Goal: Task Accomplishment & Management: Manage account settings

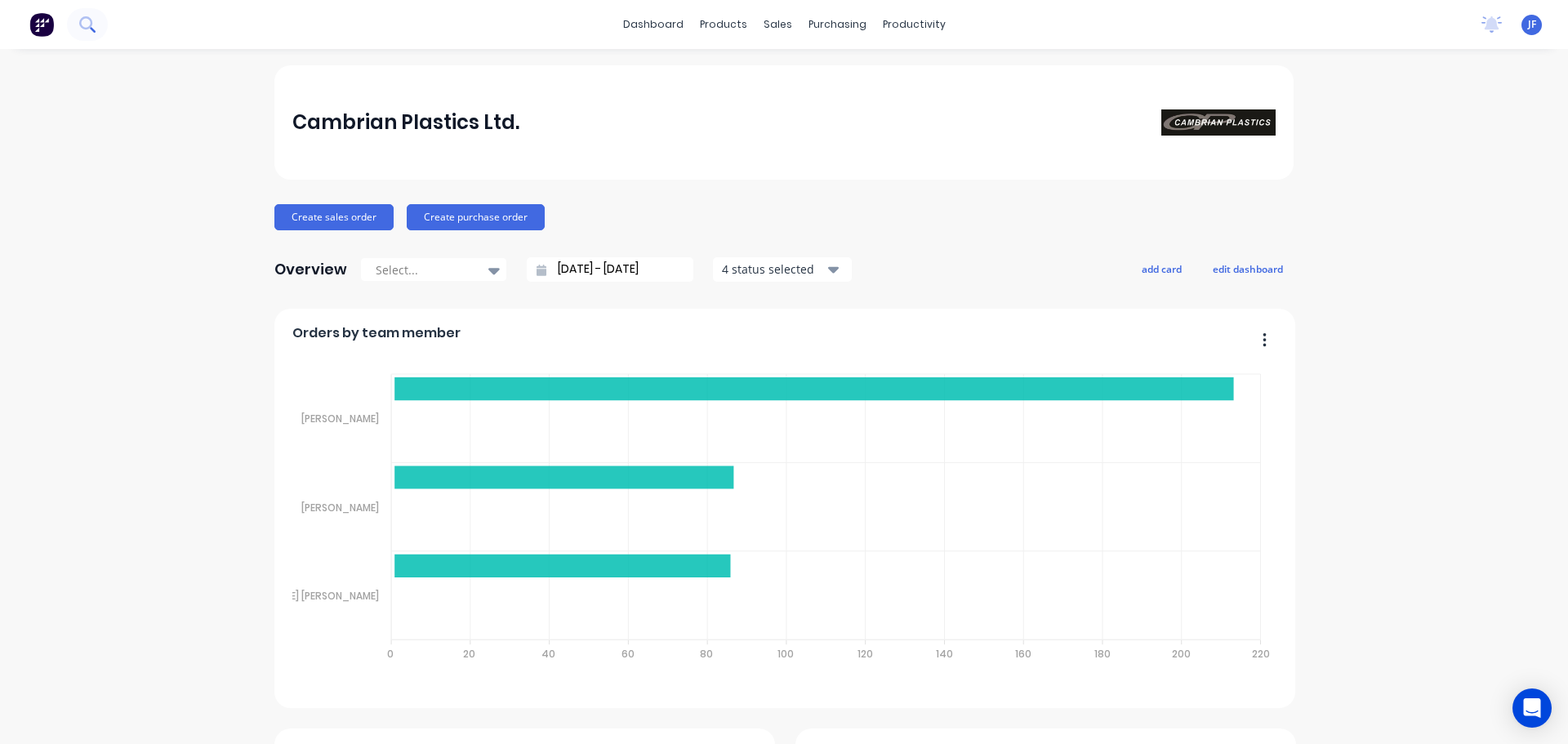
click at [89, 18] on icon at bounding box center [86, 23] width 13 height 13
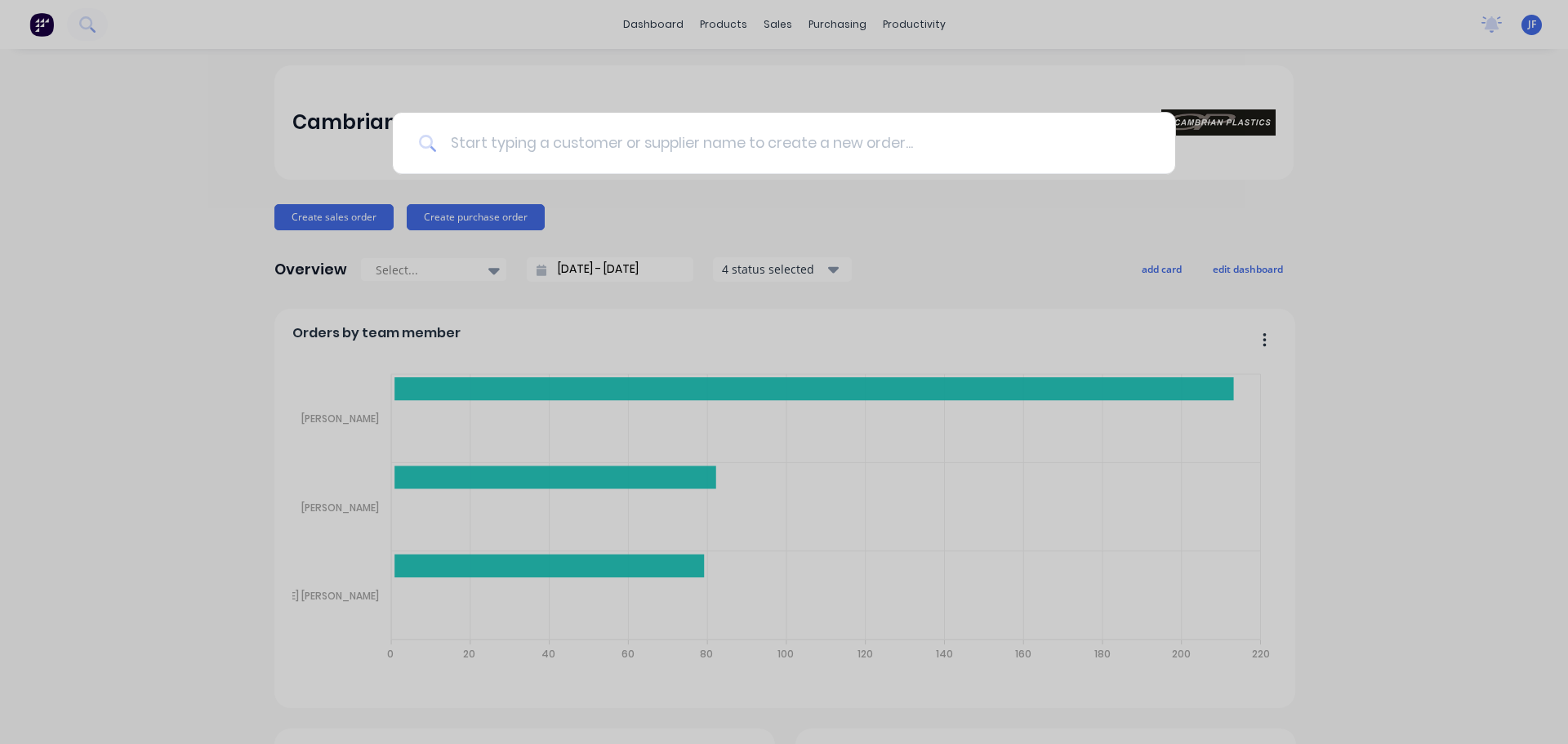
drag, startPoint x: 599, startPoint y: 170, endPoint x: 602, endPoint y: 149, distance: 21.2
drag, startPoint x: 602, startPoint y: 149, endPoint x: 607, endPoint y: 172, distance: 23.5
type input "PA11609"
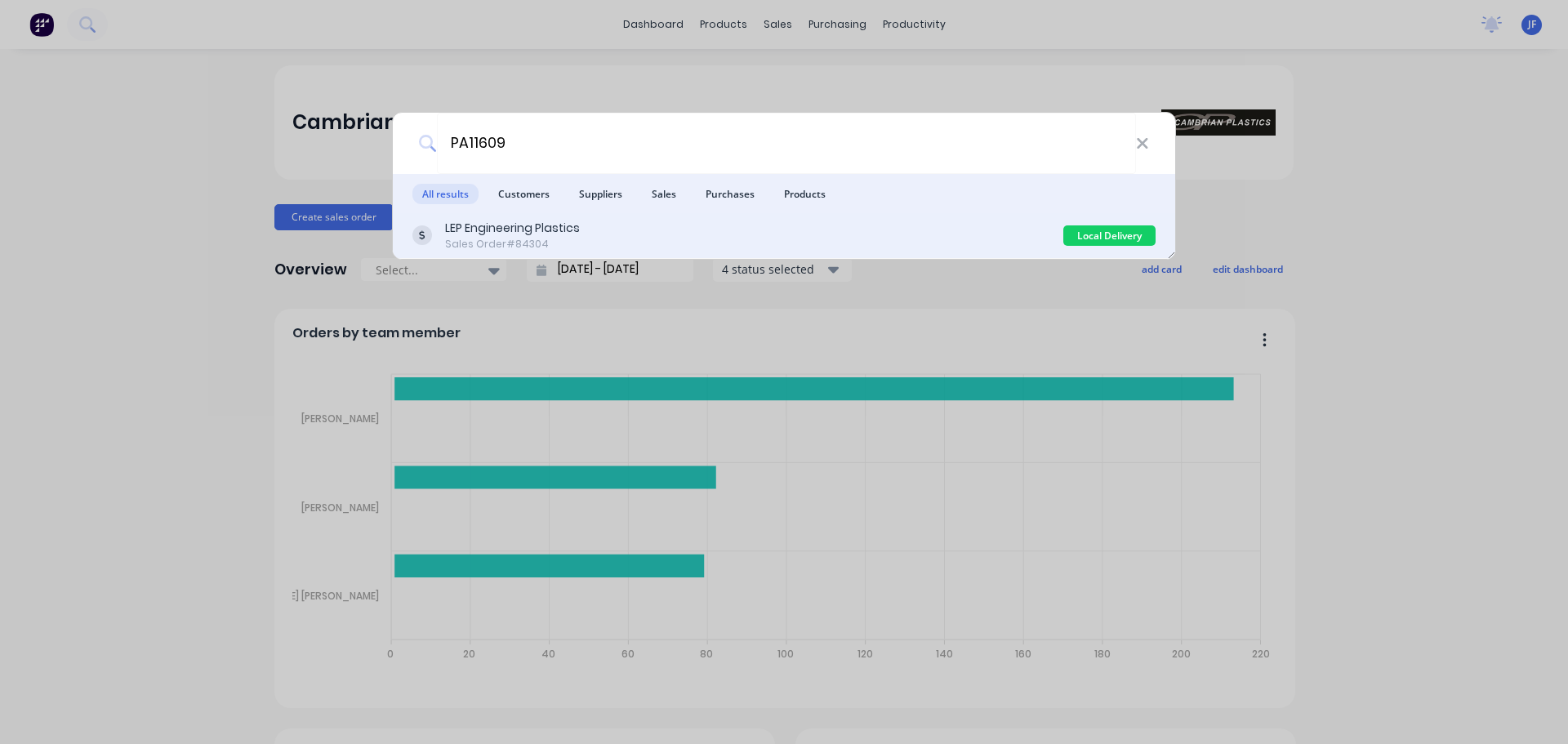
click at [561, 229] on div "LEP Engineering Plastics" at bounding box center [512, 228] width 134 height 18
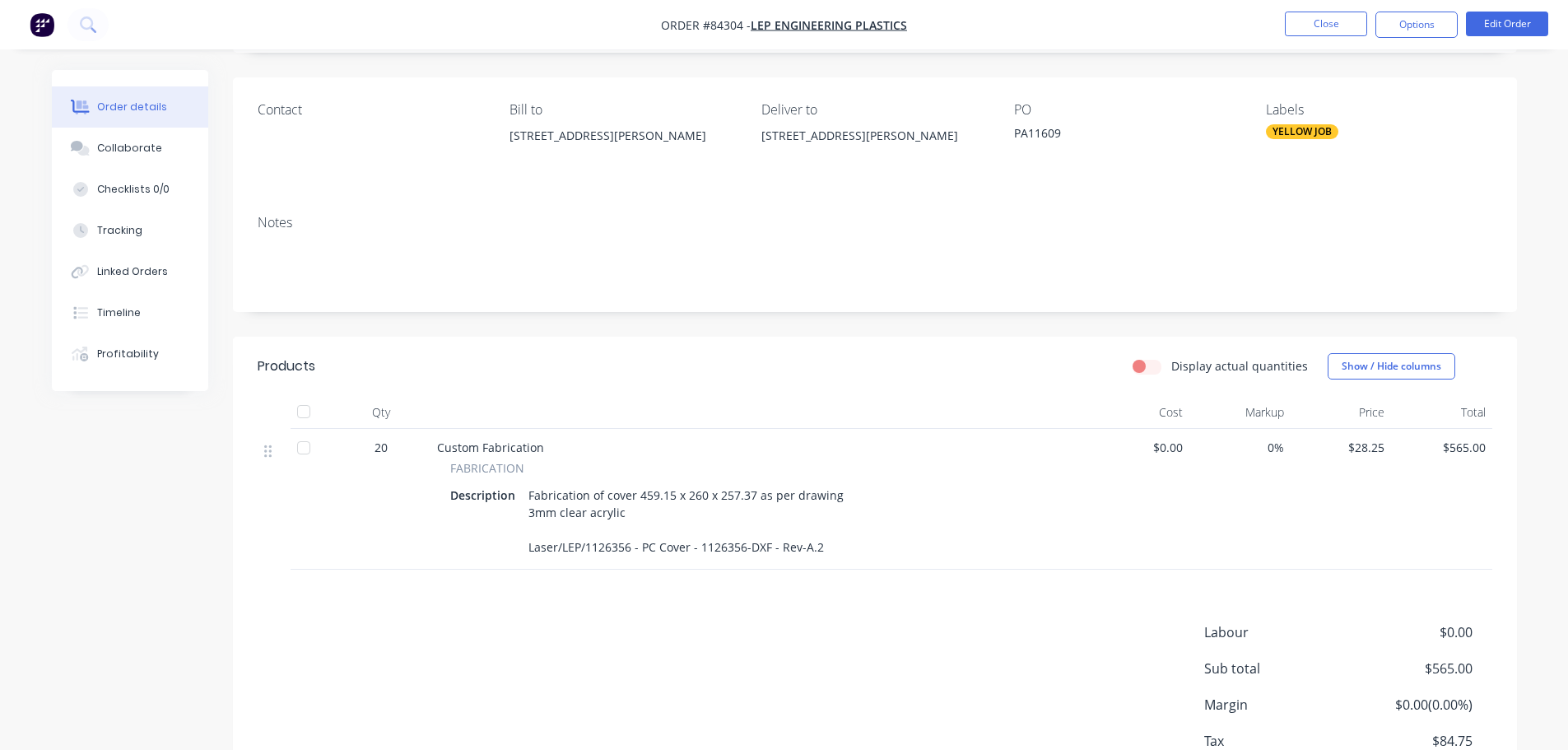
scroll to position [165, 0]
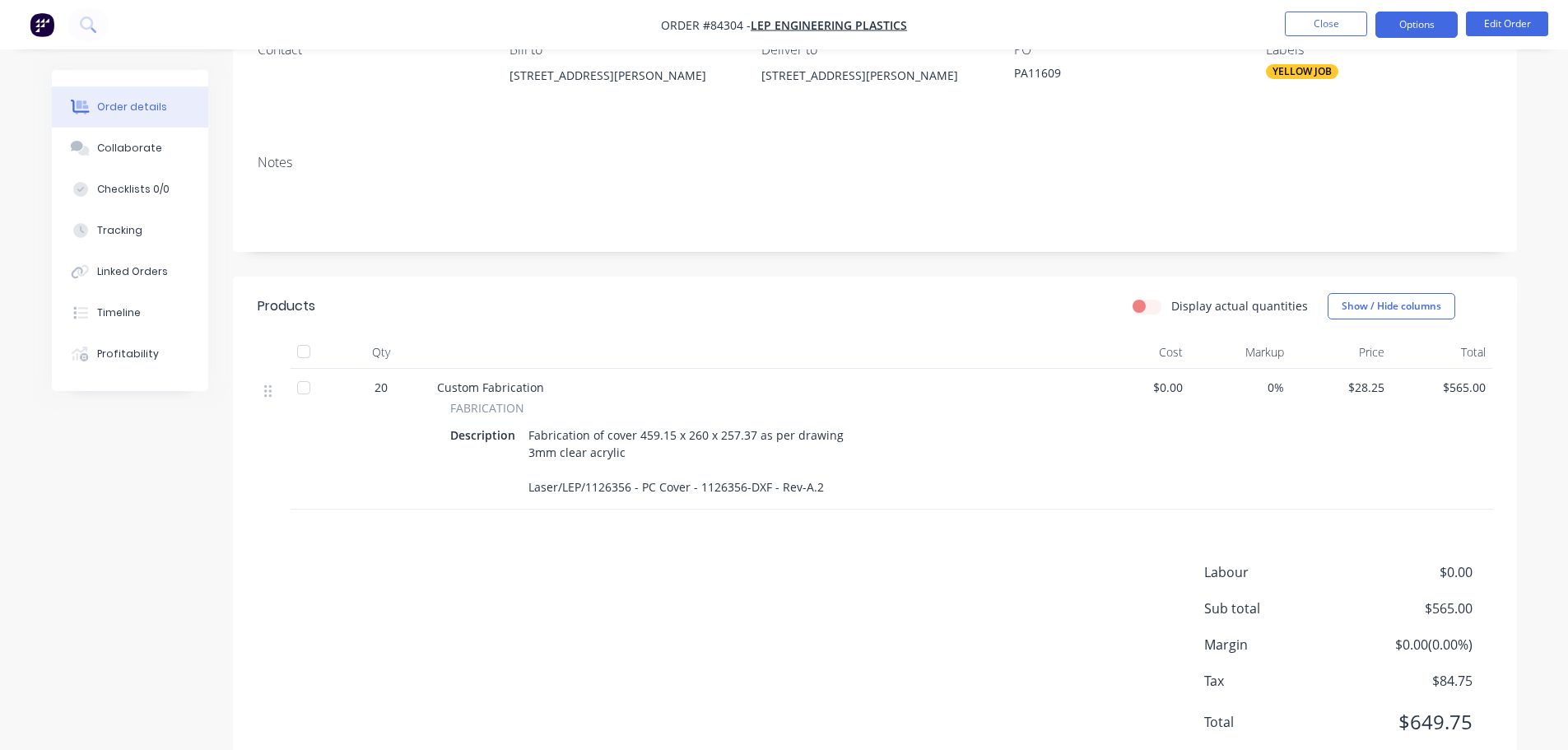
click at [1434, 32] on button "Options" at bounding box center [1417, 24] width 82 height 26
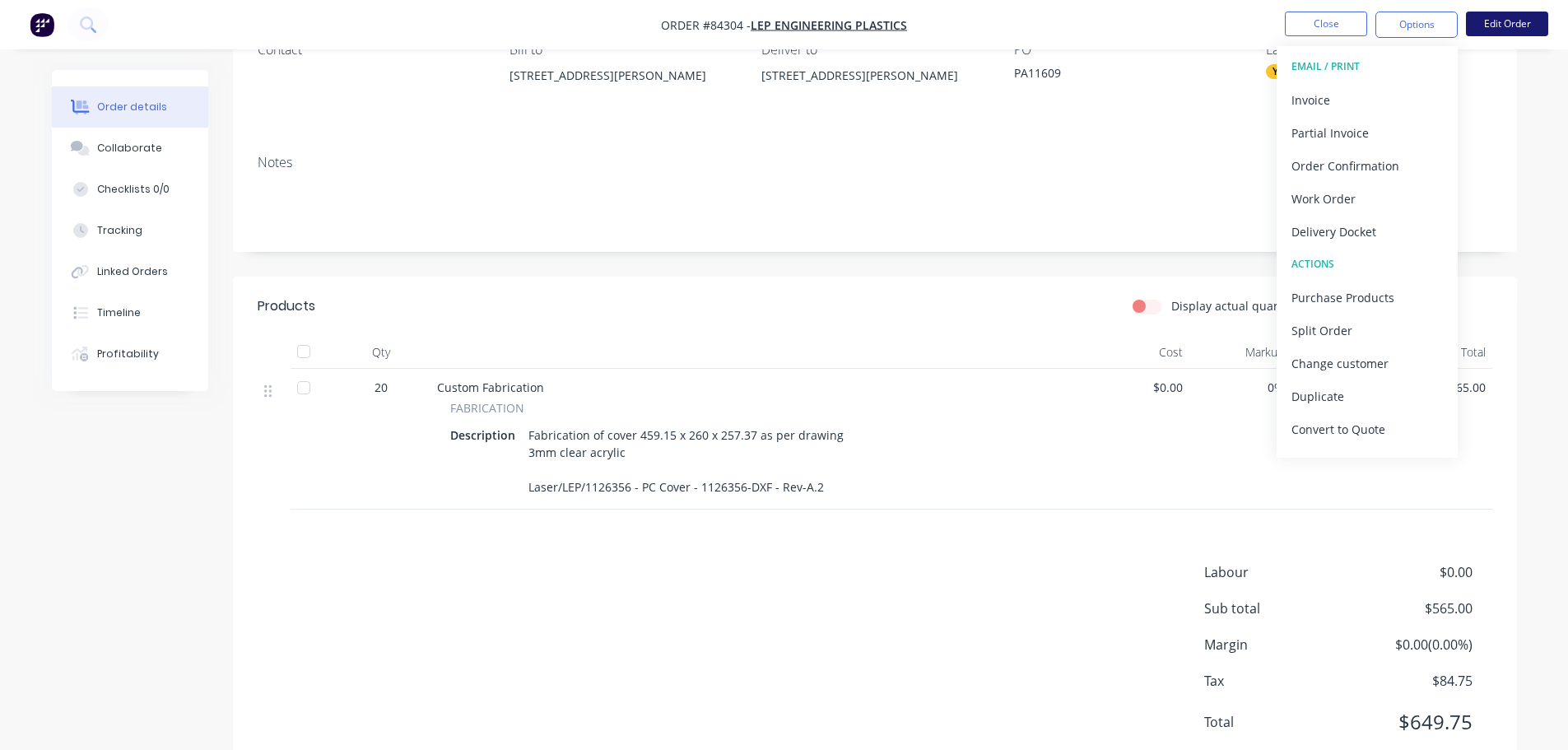
click at [1520, 24] on button "Edit Order" at bounding box center [1507, 24] width 82 height 24
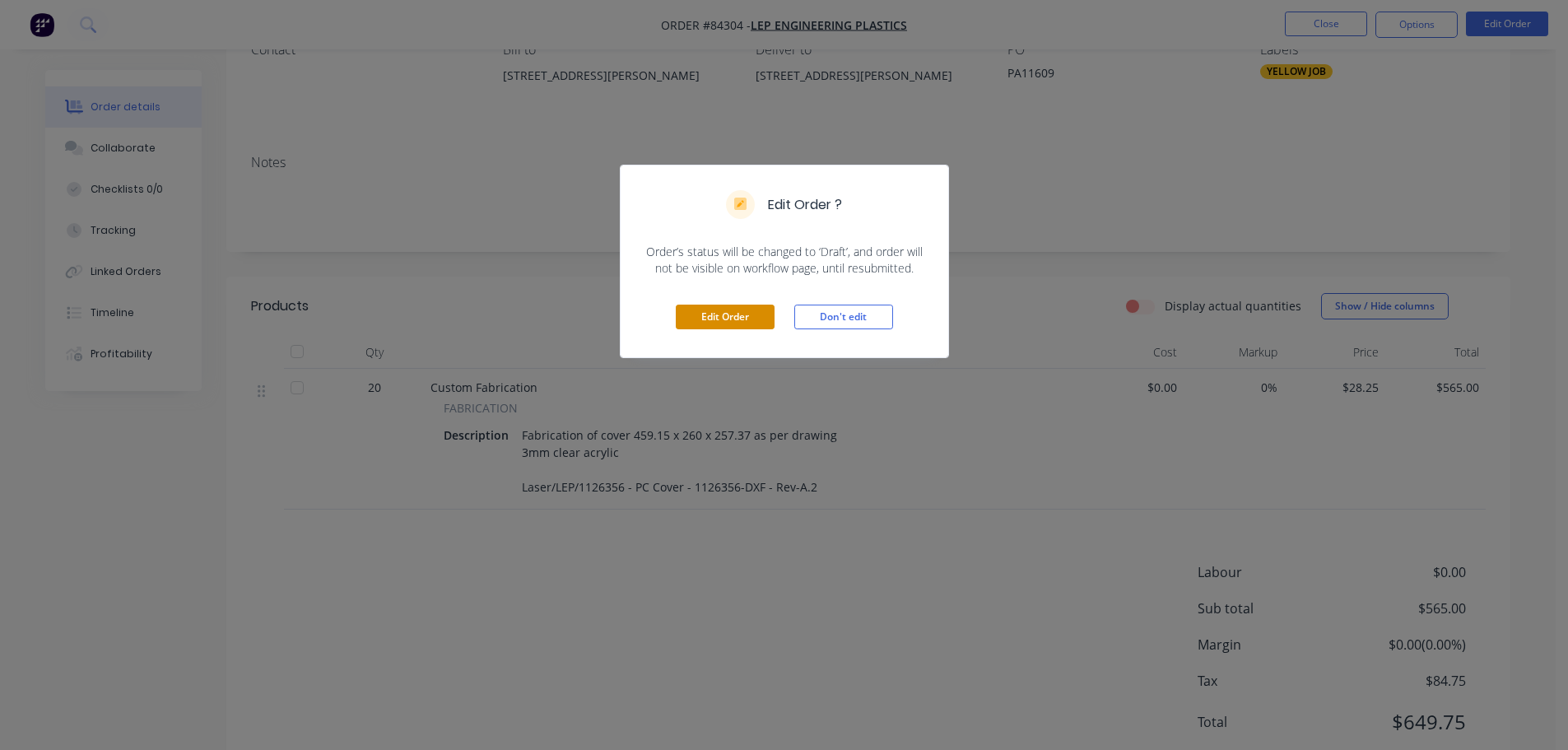
click at [745, 316] on button "Edit Order" at bounding box center [725, 316] width 98 height 24
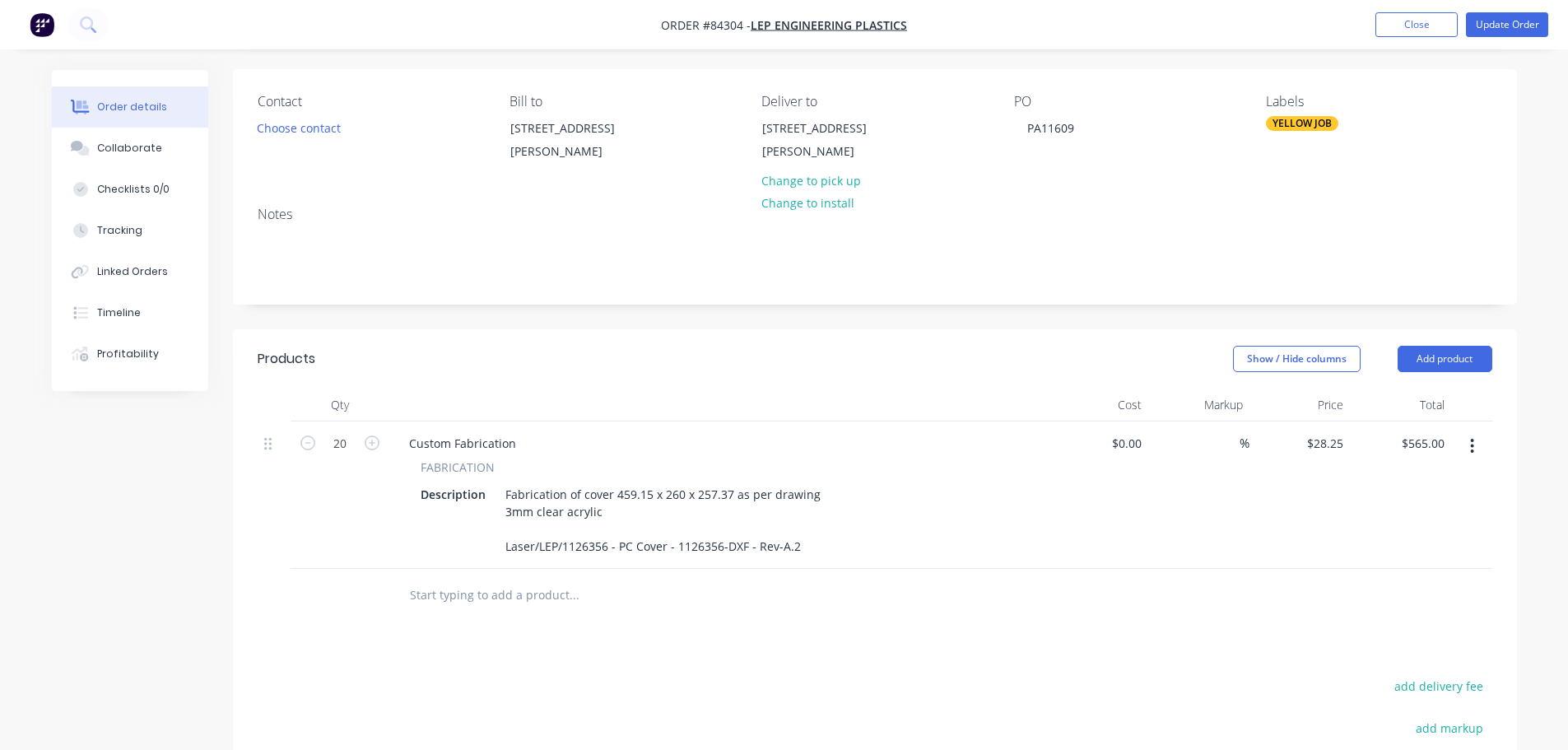
scroll to position [329, 0]
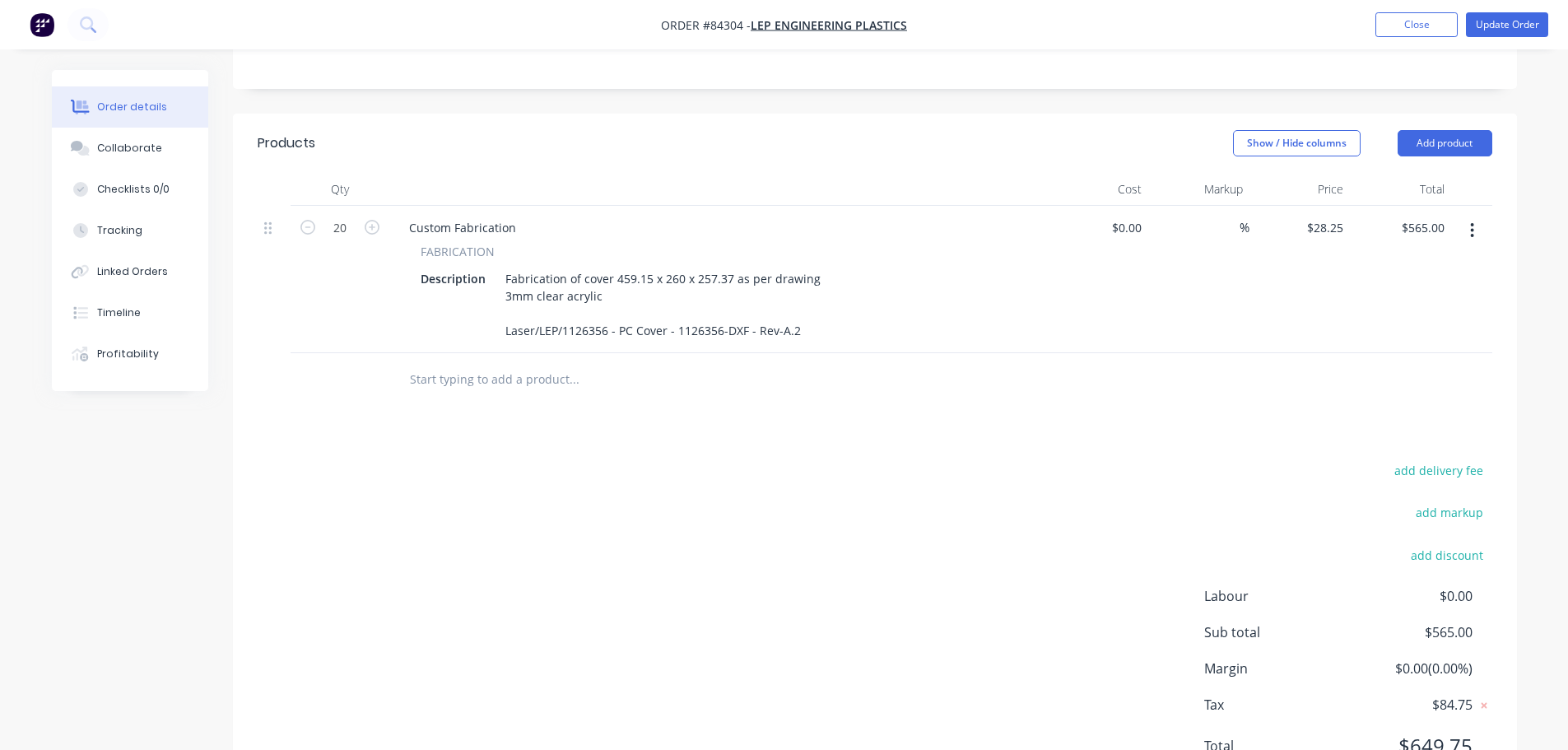
click at [1454, 458] on div "Products Show / Hide columns Add product Qty Cost Markup Price Total 20 Custom …" at bounding box center [874, 457] width 1284 height 688
click at [1462, 460] on button "add delivery fee" at bounding box center [1439, 471] width 106 height 22
type input "40"
click at [1352, 330] on div "$565.00 $565.00" at bounding box center [1401, 279] width 101 height 147
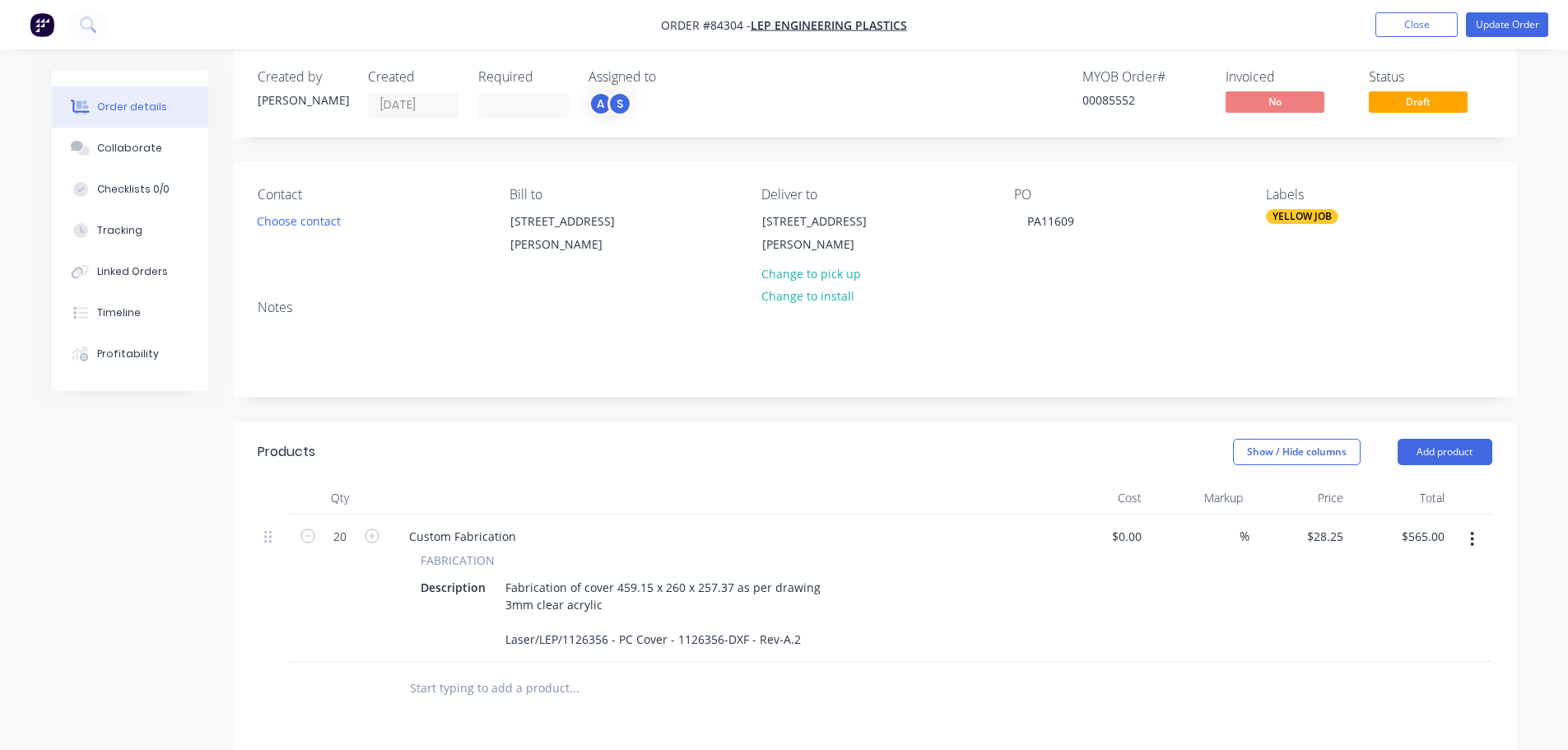
scroll to position [0, 0]
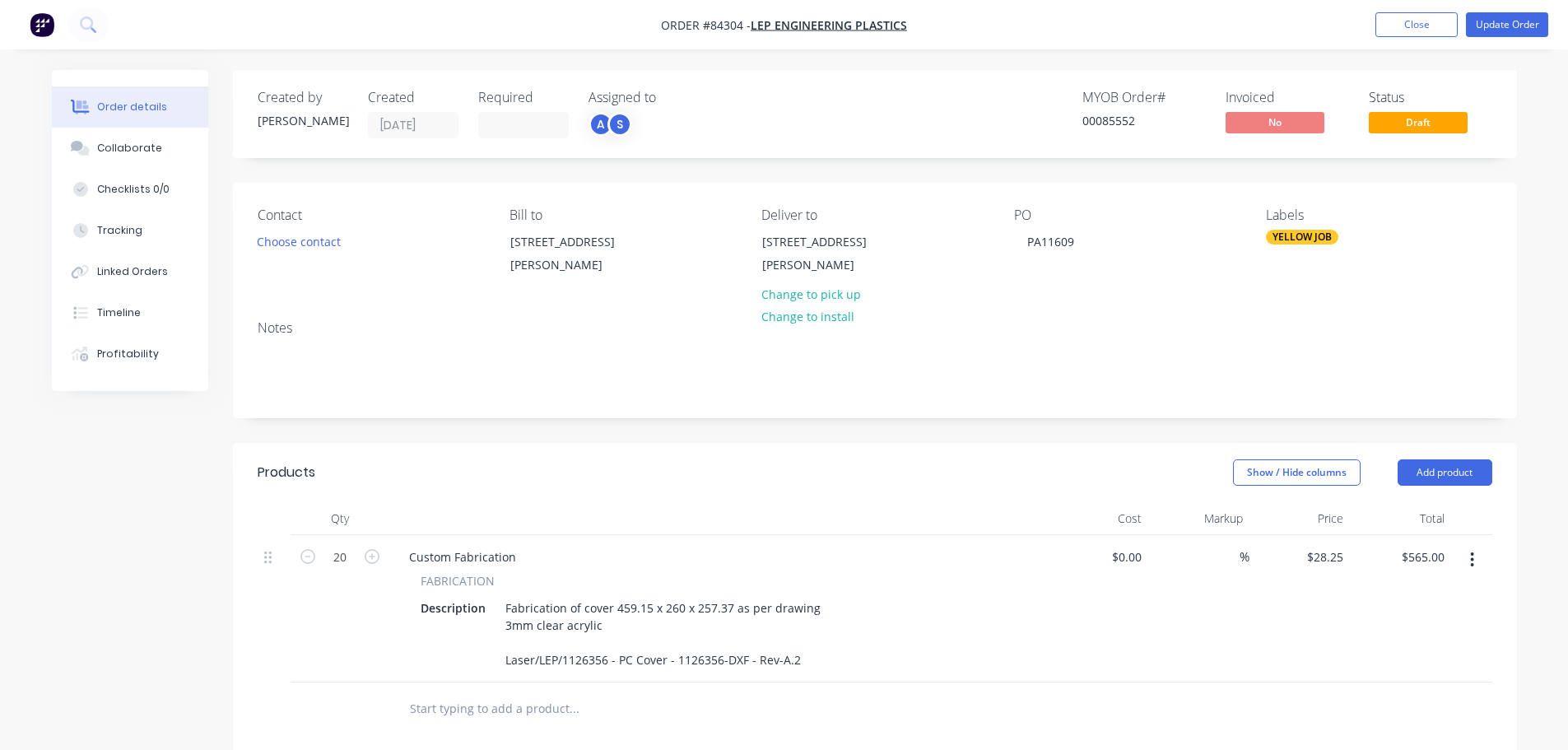
click at [1512, 8] on nav "Order #84304 - LEP Engineering Plastics Add product Close Update Order" at bounding box center [784, 24] width 1568 height 50
click at [1512, 23] on button "Update Order" at bounding box center [1507, 24] width 82 height 24
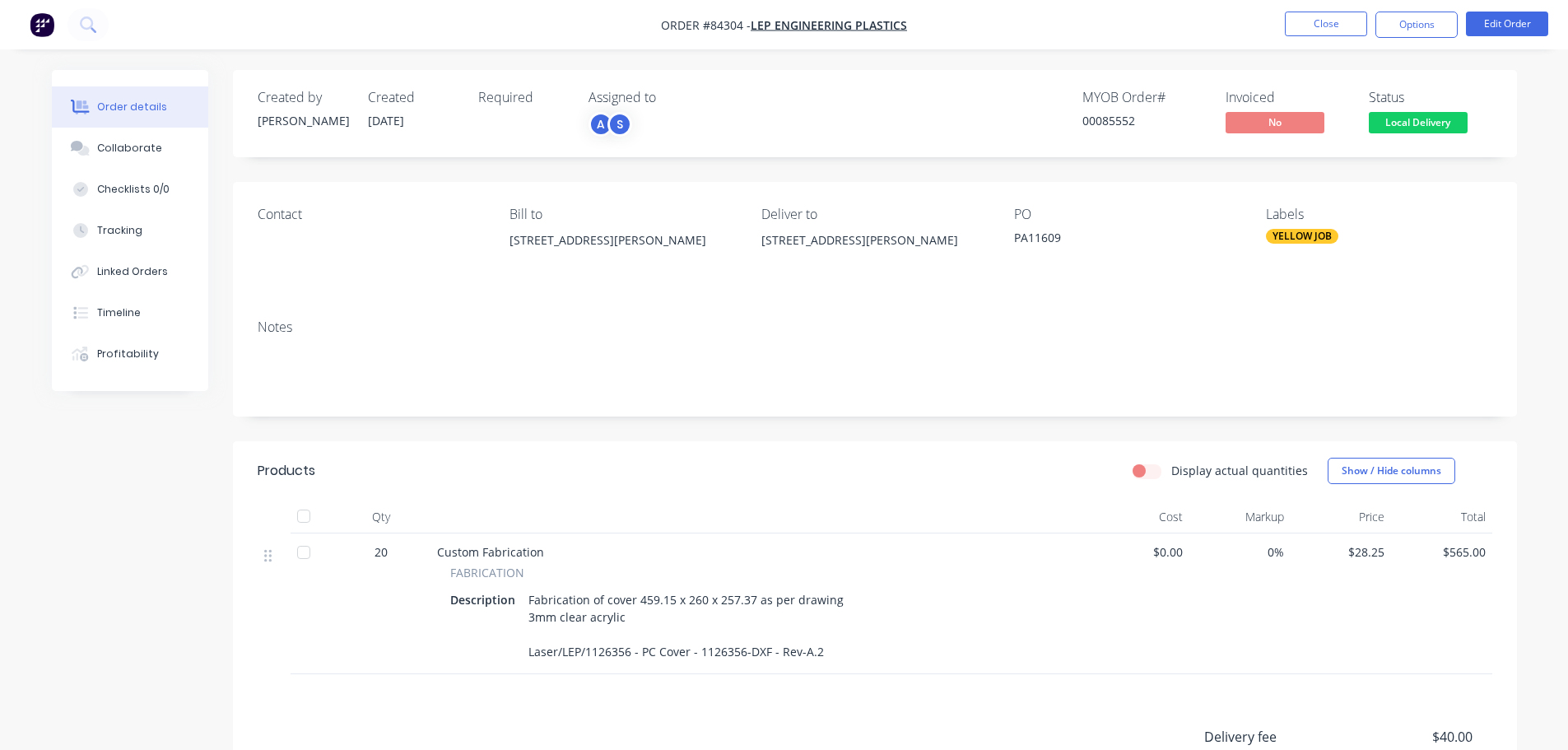
click at [1527, 10] on nav "Order #84304 - LEP Engineering Plastics Close Options Edit Order" at bounding box center [784, 24] width 1568 height 50
click at [1520, 19] on button "Edit Order" at bounding box center [1507, 24] width 82 height 24
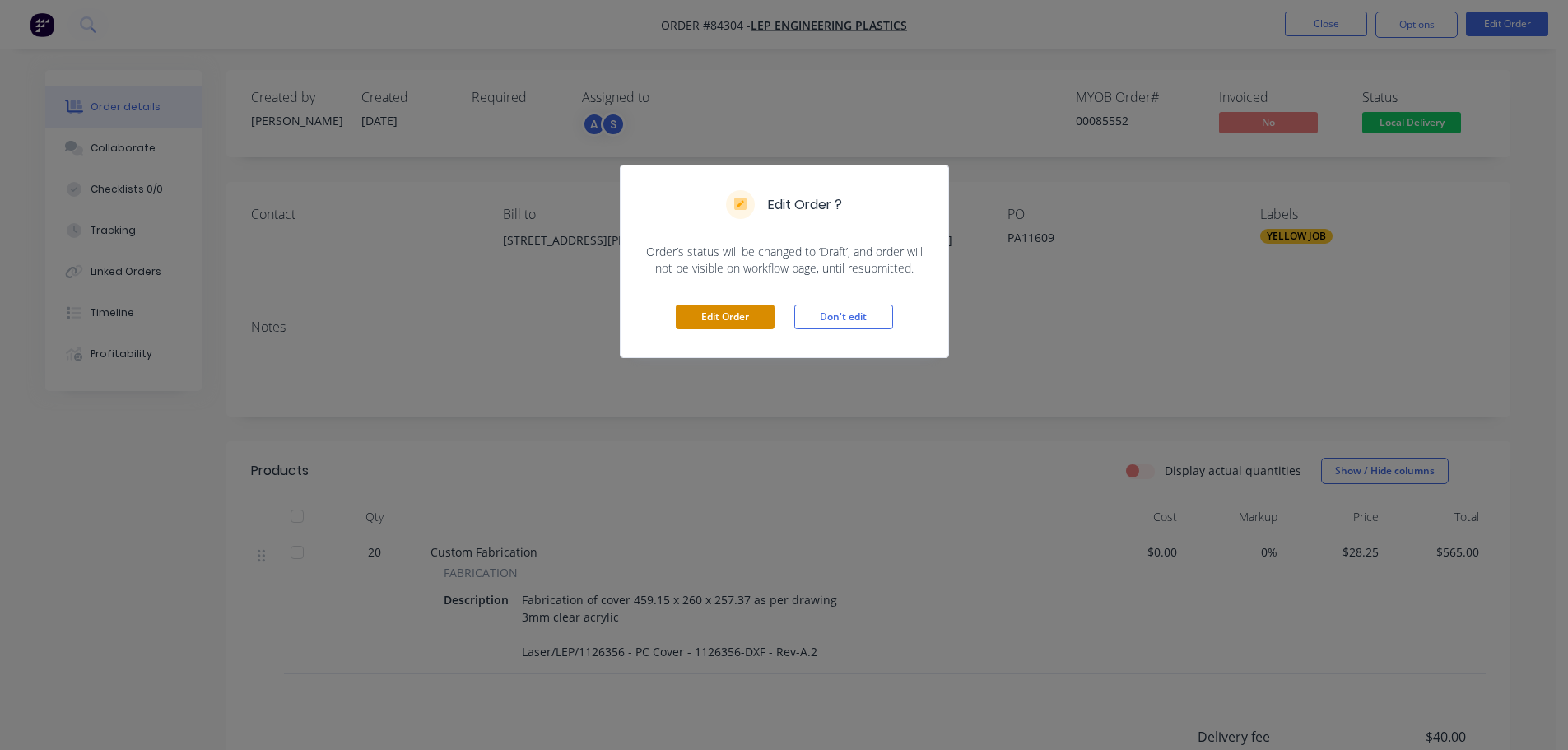
click at [755, 309] on button "Edit Order" at bounding box center [725, 316] width 98 height 24
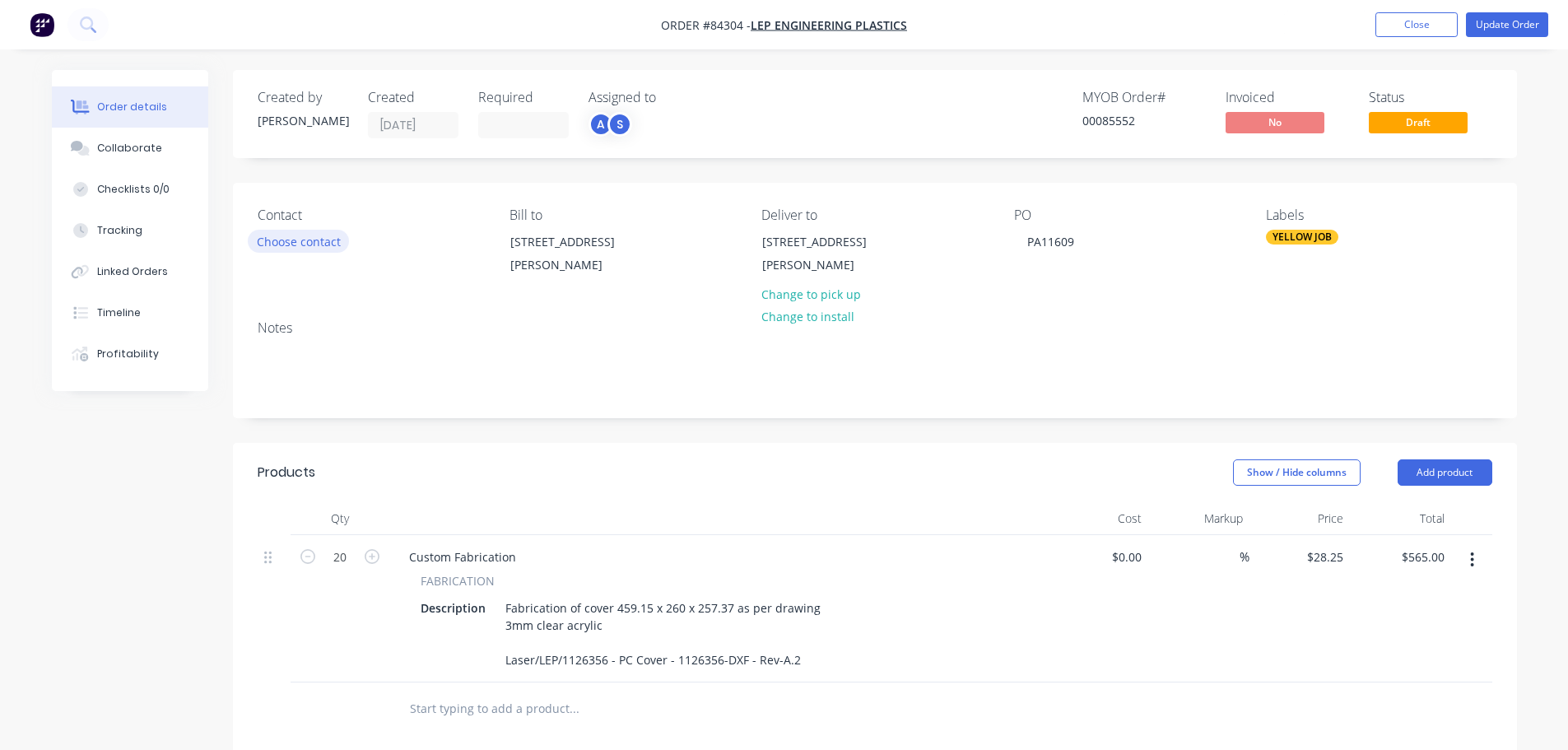
click at [301, 246] on button "Choose contact" at bounding box center [298, 241] width 101 height 22
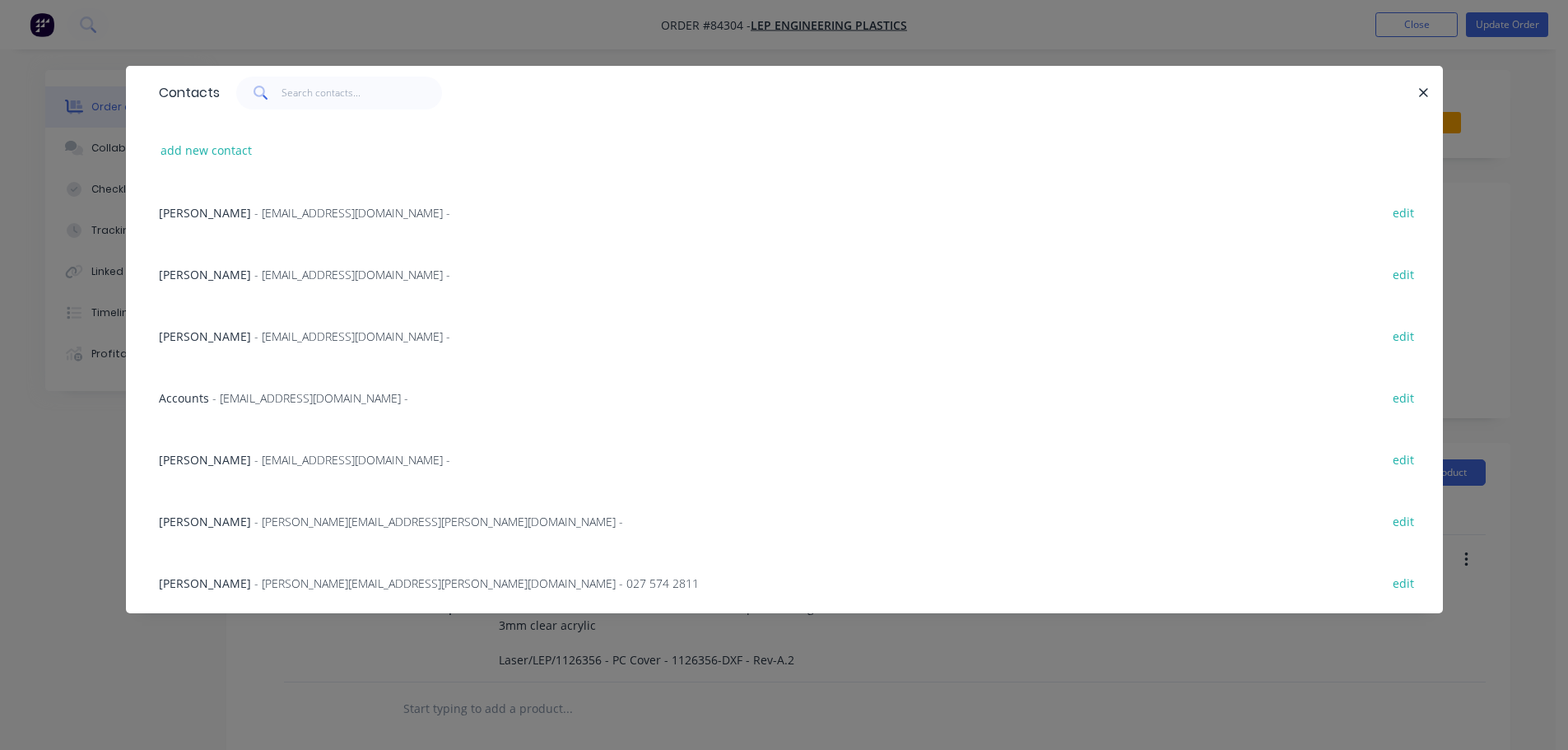
click at [227, 463] on span "[PERSON_NAME]" at bounding box center [205, 460] width 93 height 16
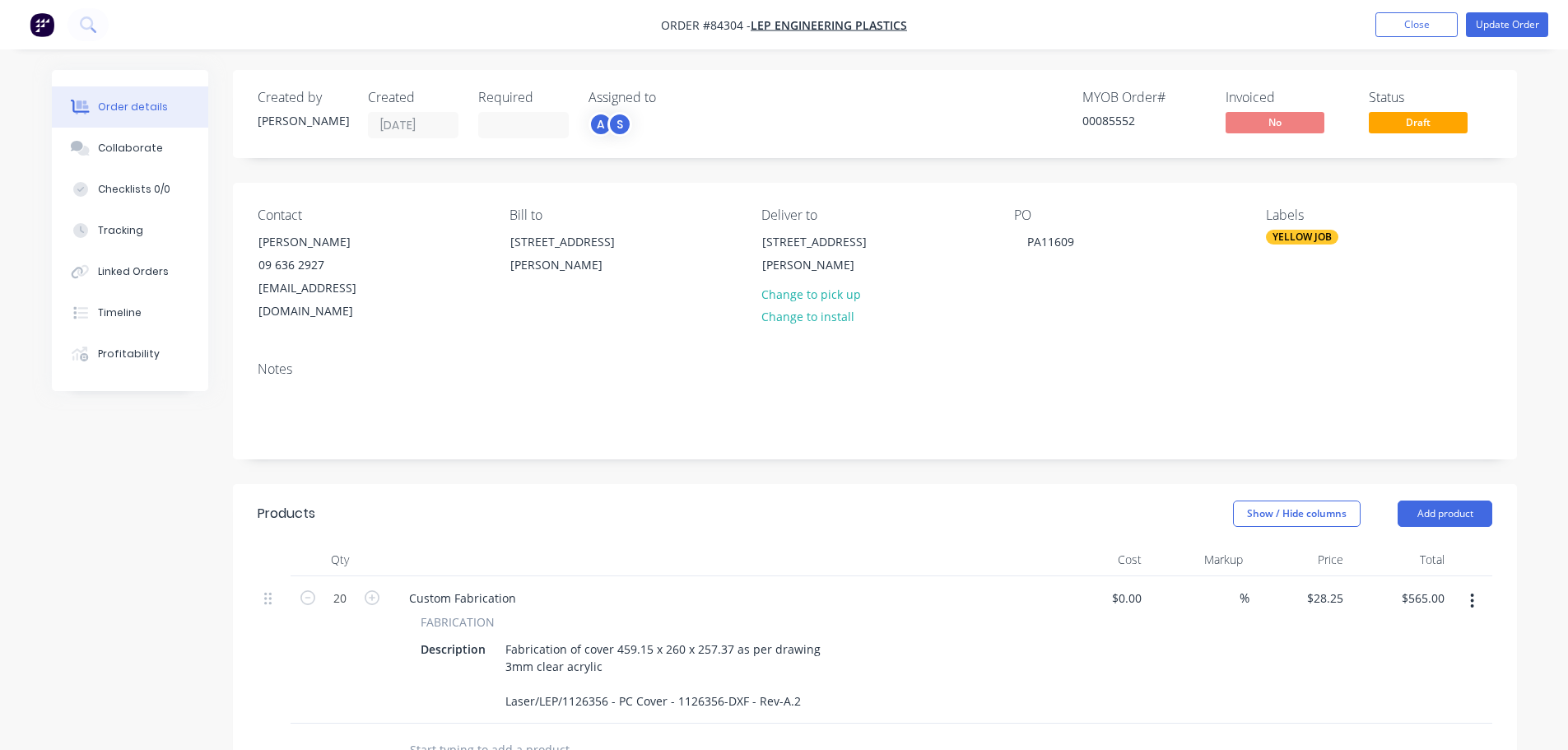
click at [1496, 10] on nav "Order #84304 - LEP Engineering Plastics Add product Close Update Order" at bounding box center [784, 24] width 1568 height 50
click at [1500, 17] on button "Update Order" at bounding box center [1507, 24] width 82 height 24
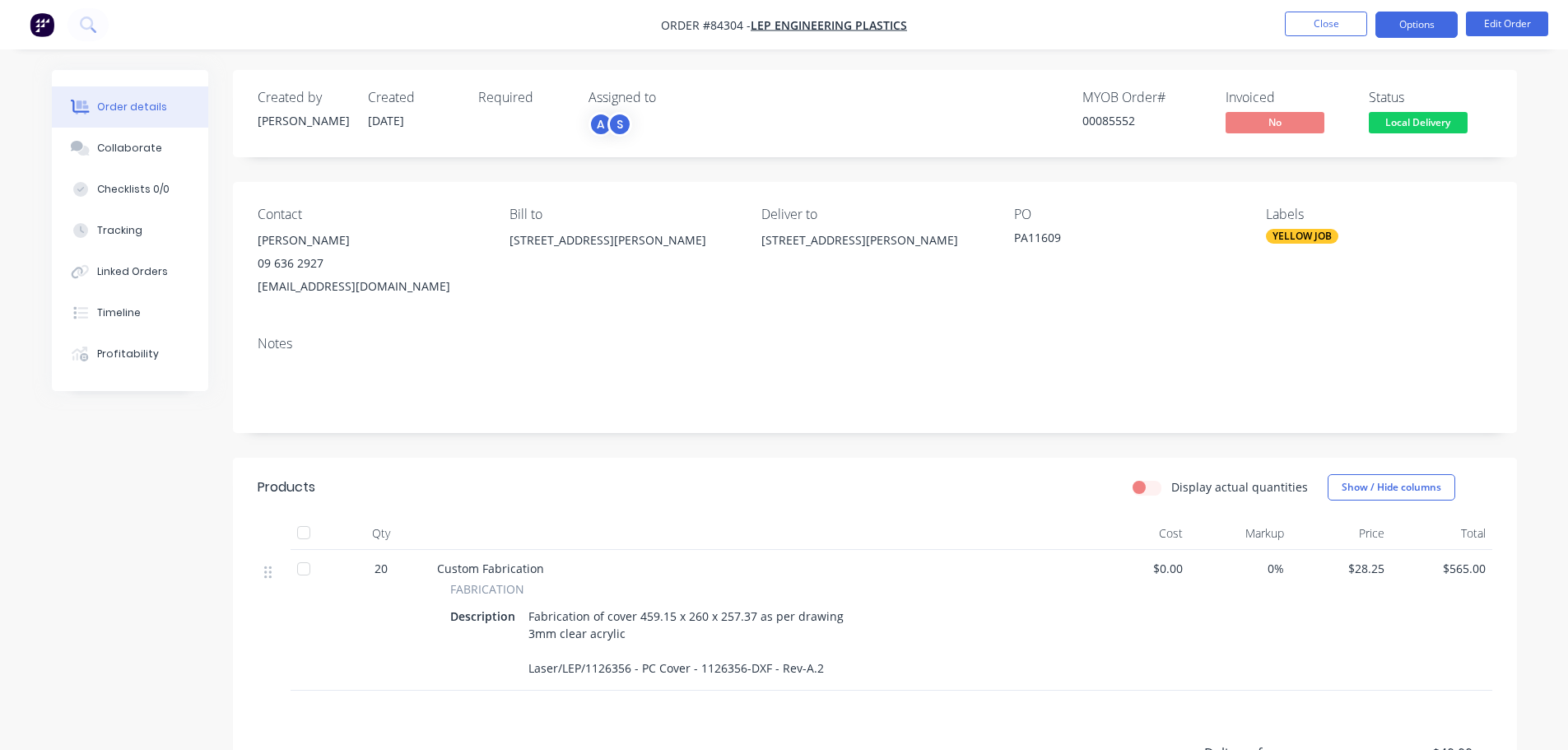
click at [1438, 29] on button "Options" at bounding box center [1417, 24] width 82 height 26
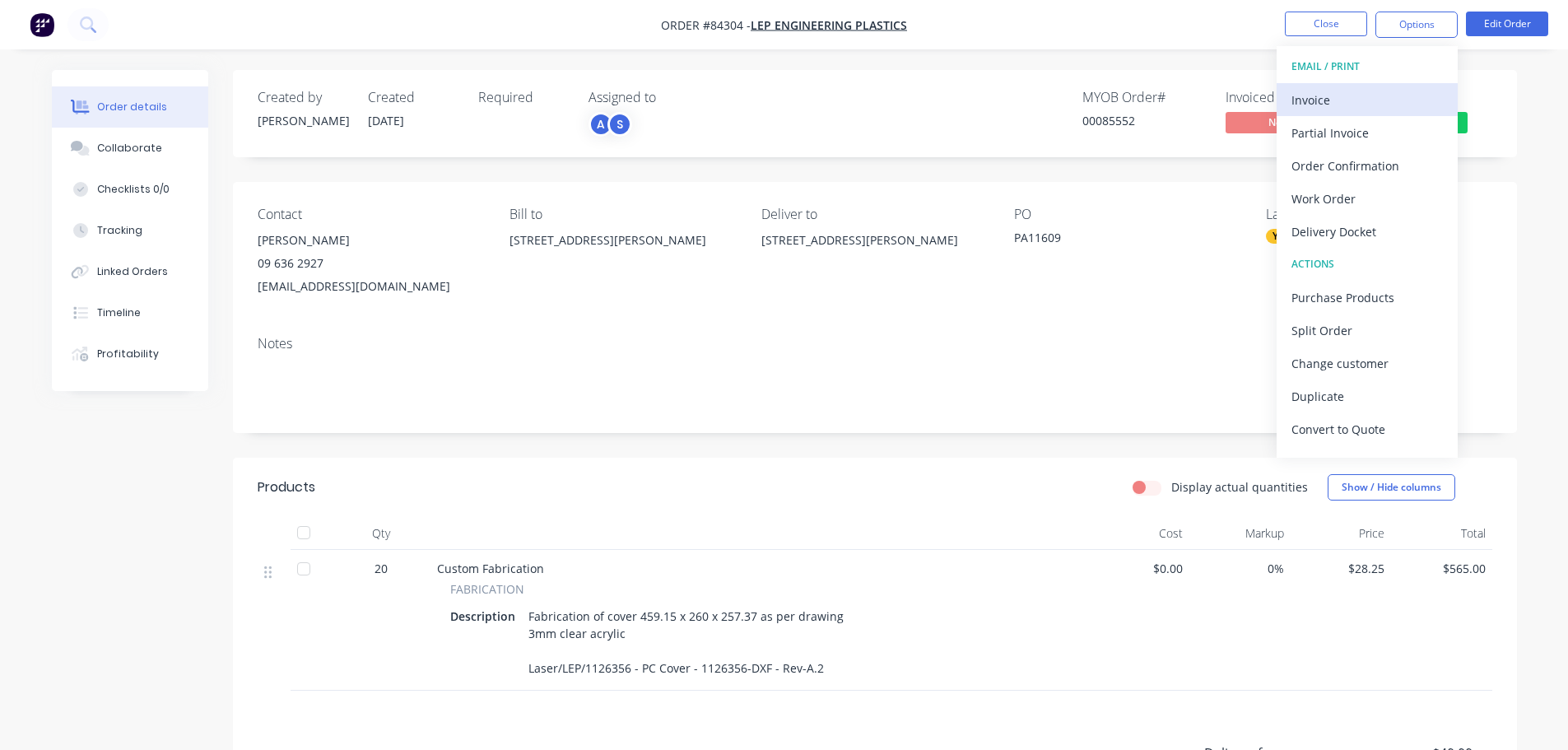
click at [1368, 94] on div "Invoice" at bounding box center [1367, 100] width 151 height 24
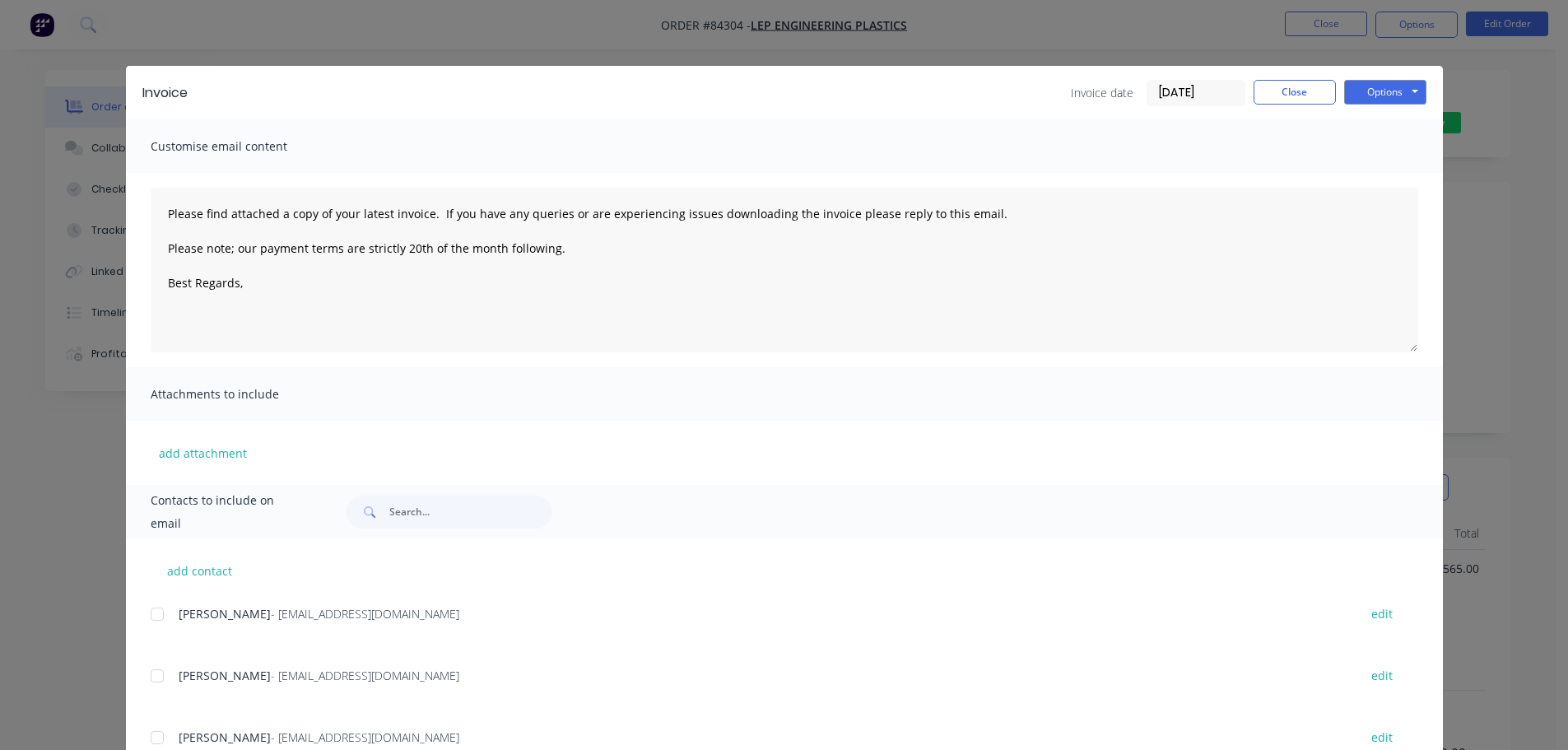
click at [160, 613] on div at bounding box center [157, 614] width 33 height 33
click at [1358, 103] on button "Options" at bounding box center [1385, 92] width 82 height 24
click at [1363, 173] on button "Email" at bounding box center [1396, 176] width 105 height 27
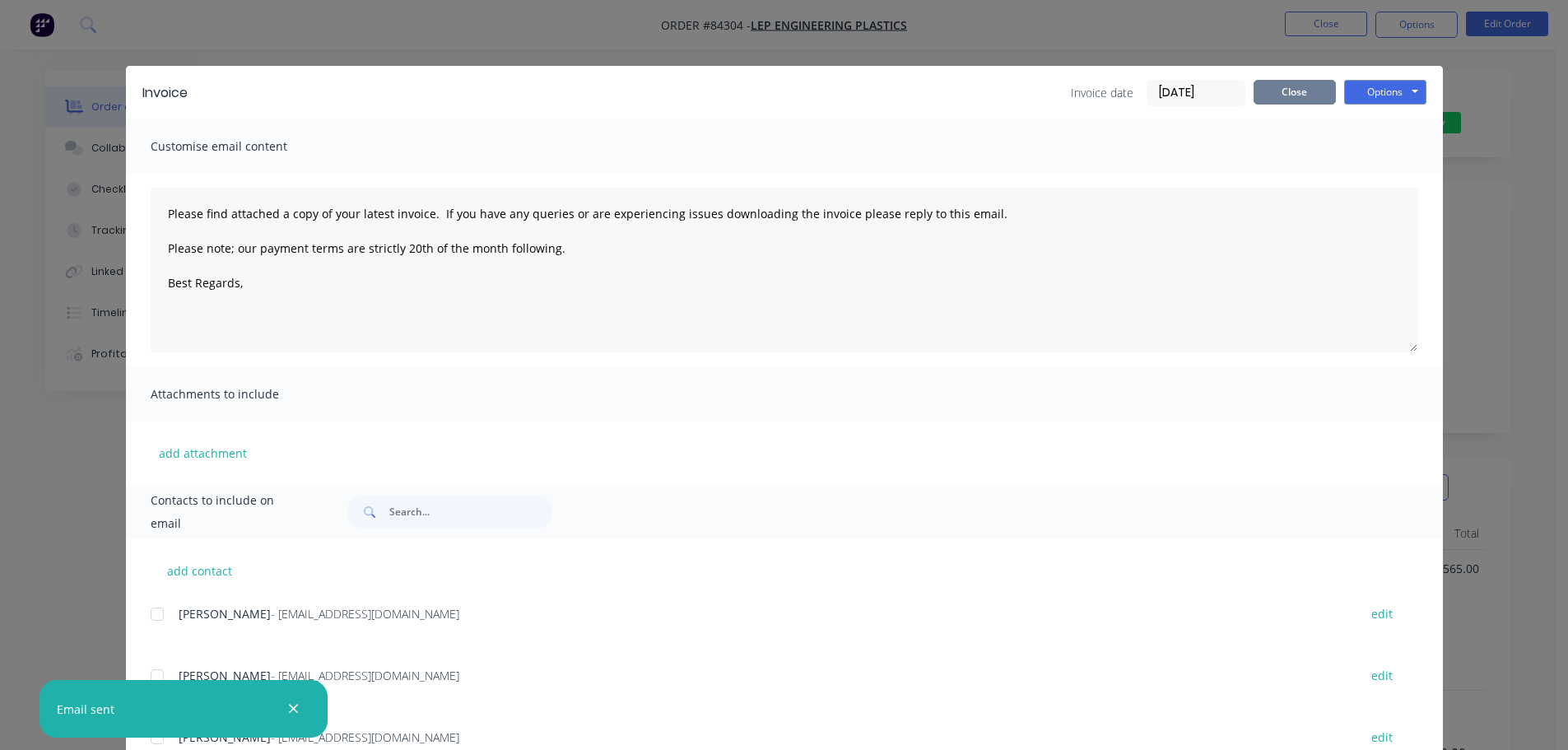
click at [1307, 97] on button "Close" at bounding box center [1294, 92] width 82 height 24
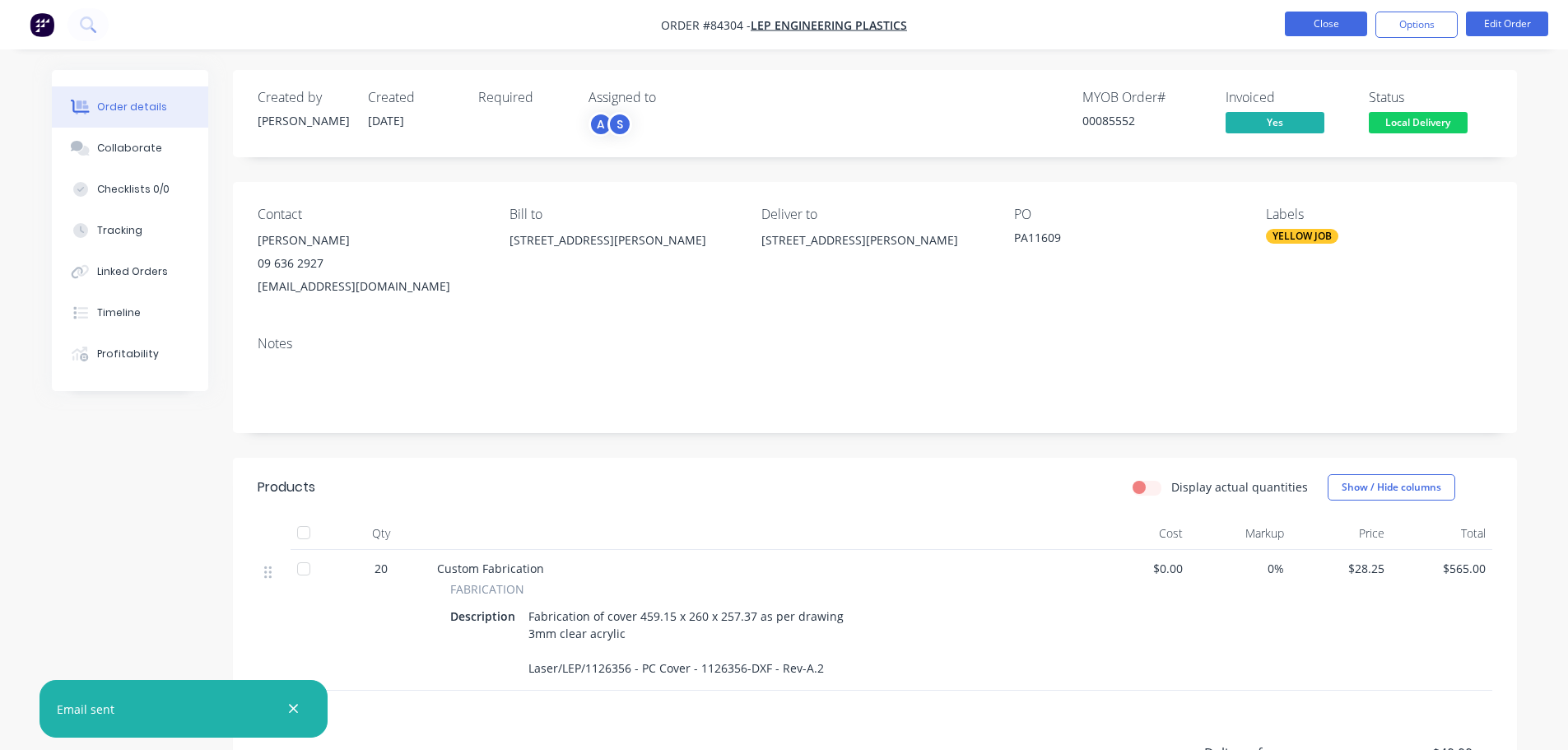
click at [1327, 27] on button "Close" at bounding box center [1326, 24] width 82 height 24
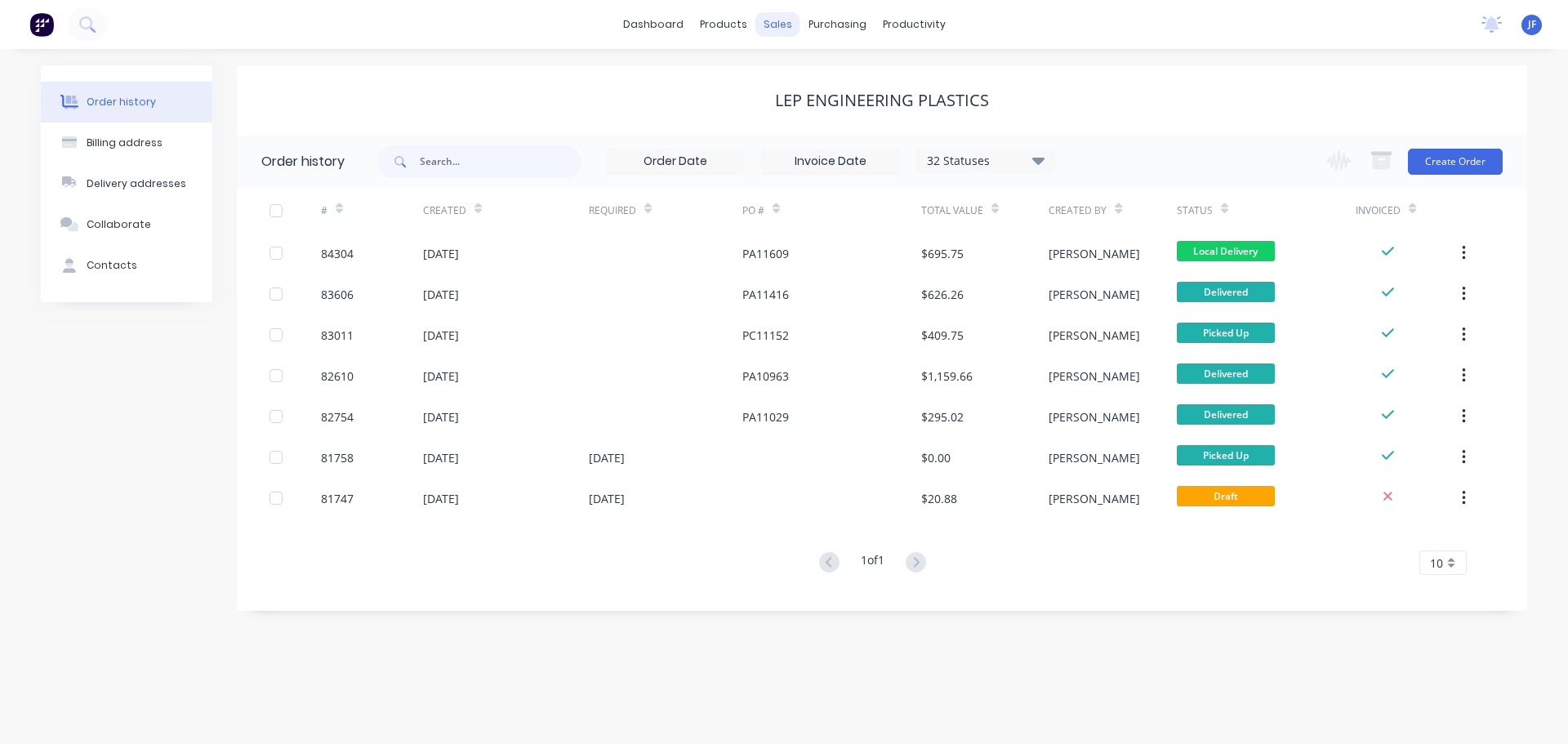
click at [784, 25] on div "sales" at bounding box center [778, 24] width 45 height 24
click at [798, 71] on div at bounding box center [787, 78] width 24 height 15
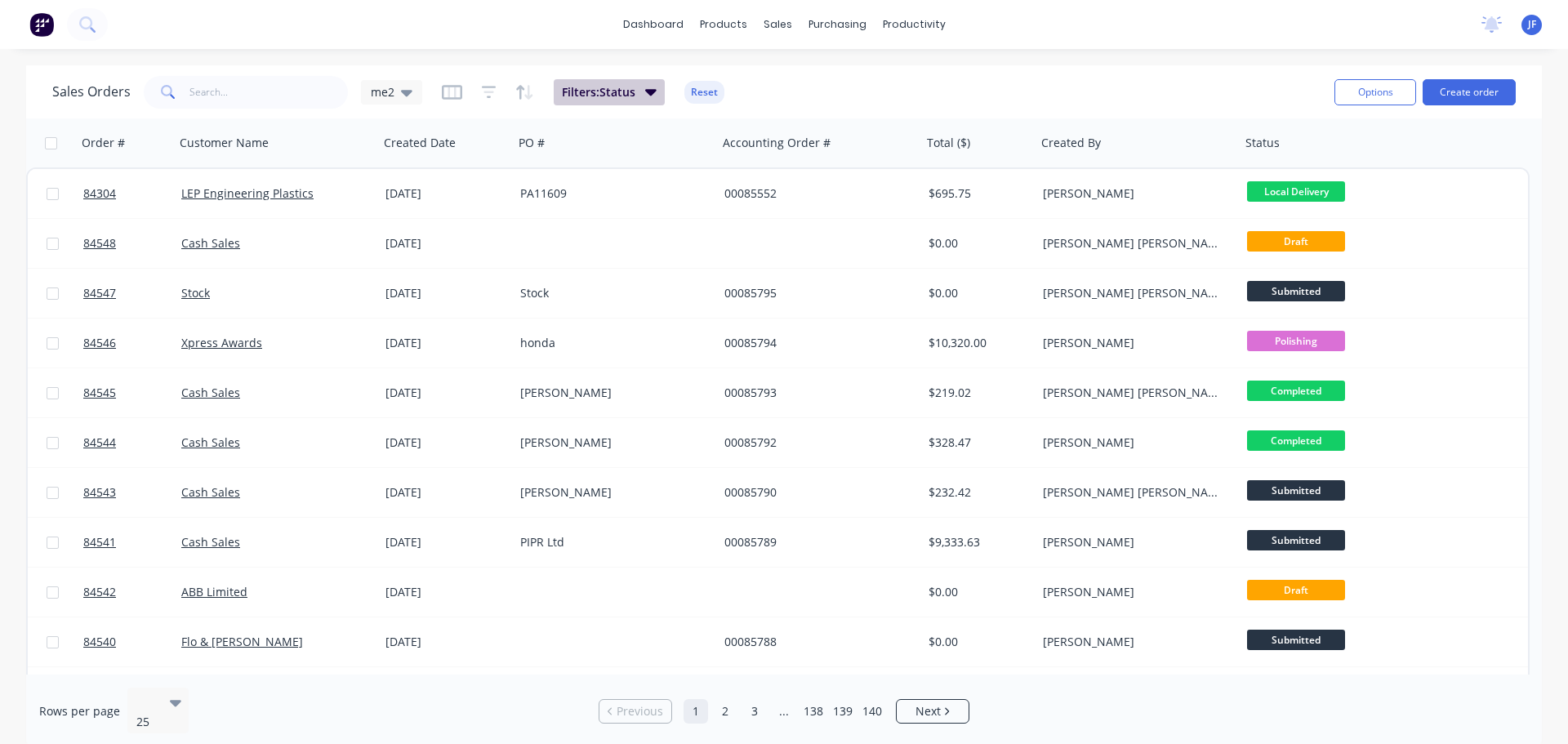
click at [632, 86] on span "Filters: Status" at bounding box center [599, 93] width 74 height 17
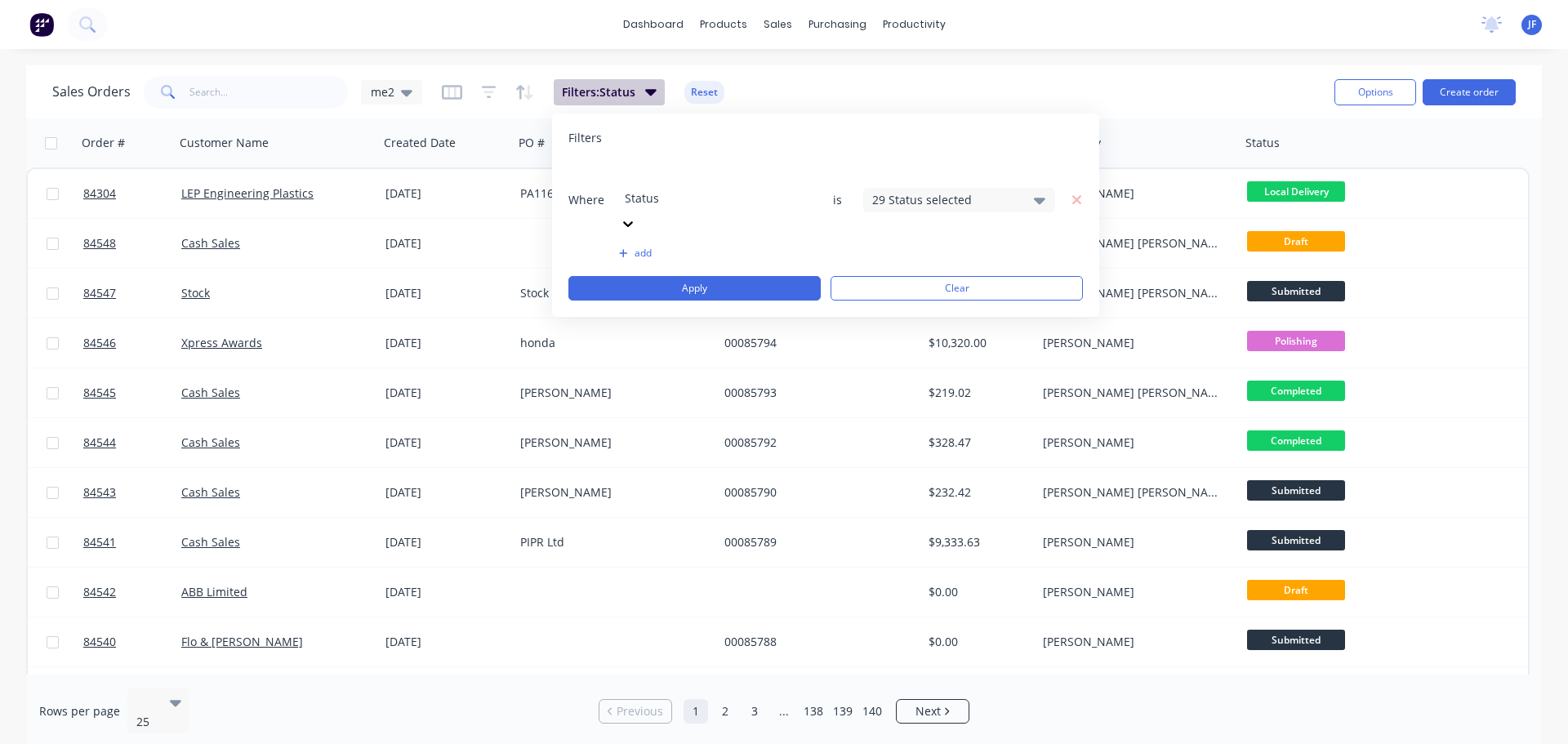
click at [632, 87] on span "Filters: Status" at bounding box center [599, 93] width 74 height 17
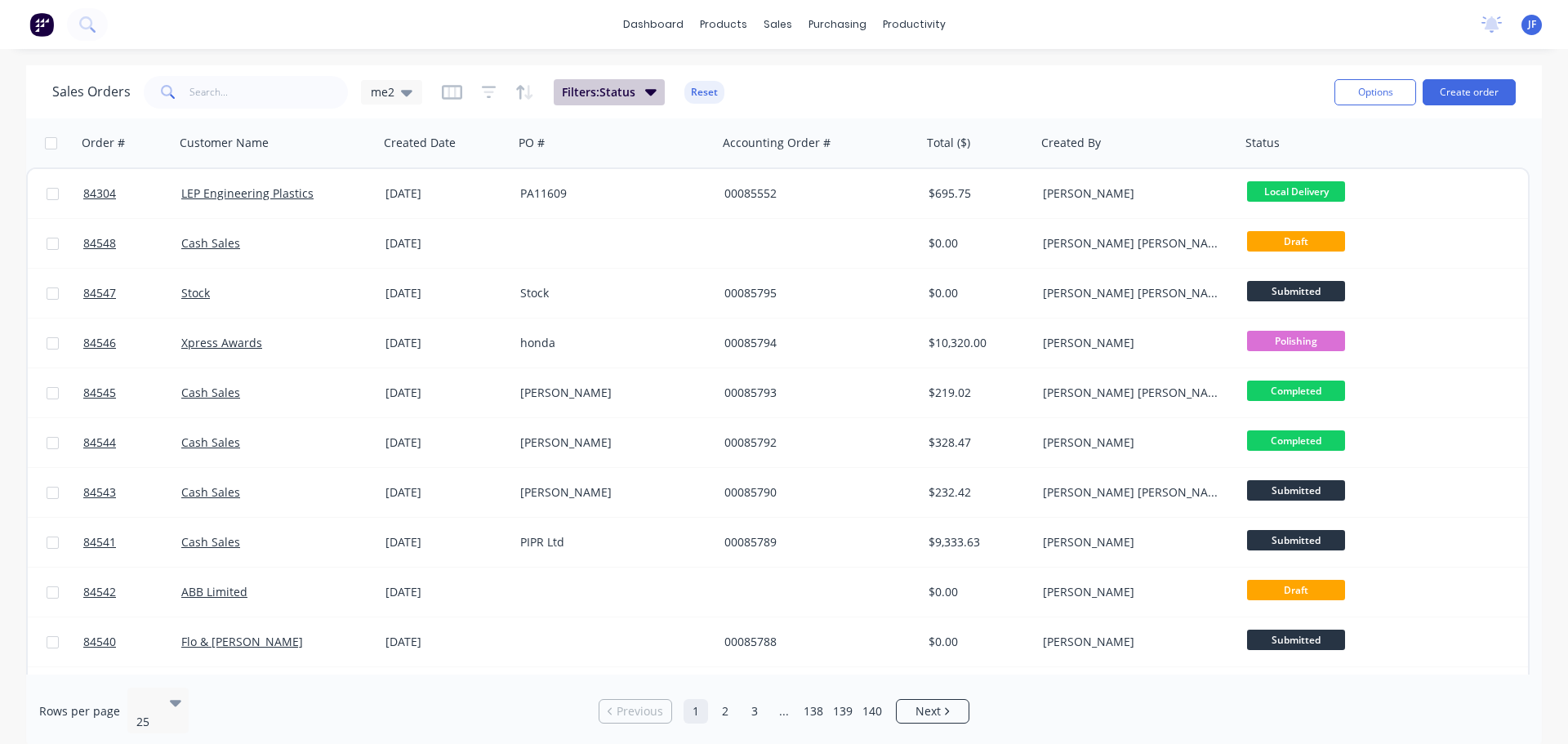
click at [632, 88] on span "Filters: Status" at bounding box center [599, 93] width 74 height 17
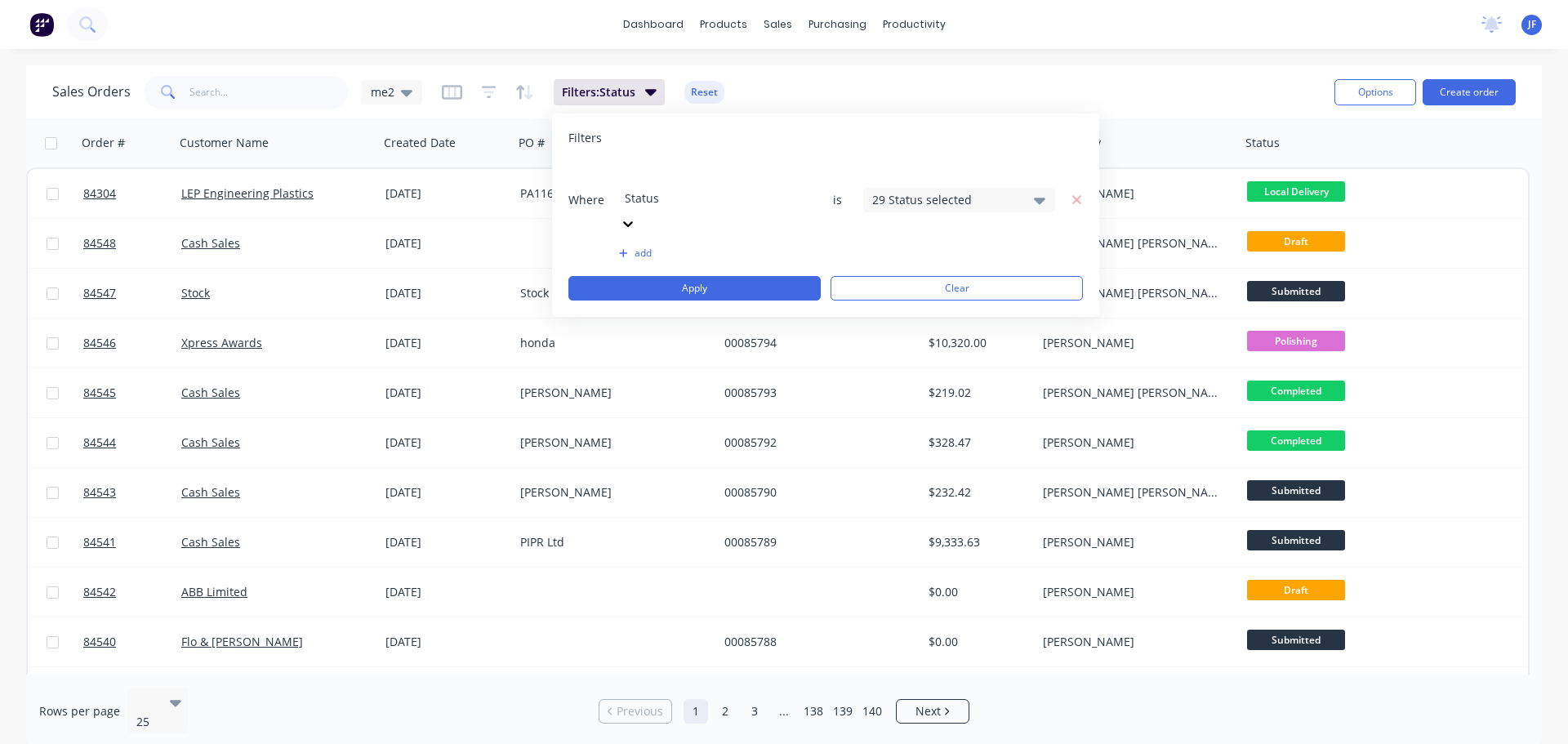
click at [806, 85] on div "Sales Orders me2 Filters: Status Reset" at bounding box center [687, 92] width 1269 height 40
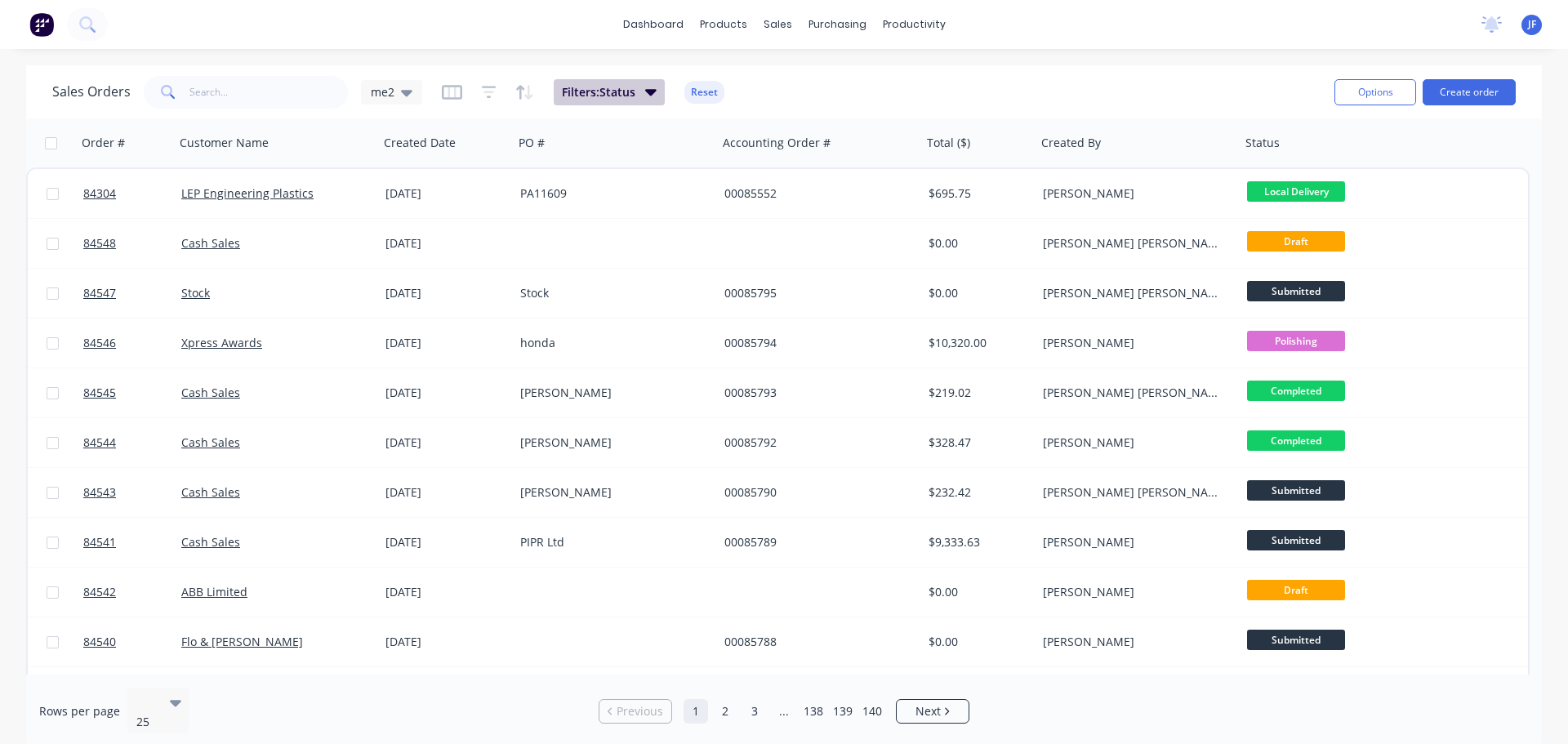
click at [651, 89] on icon "button" at bounding box center [651, 92] width 12 height 18
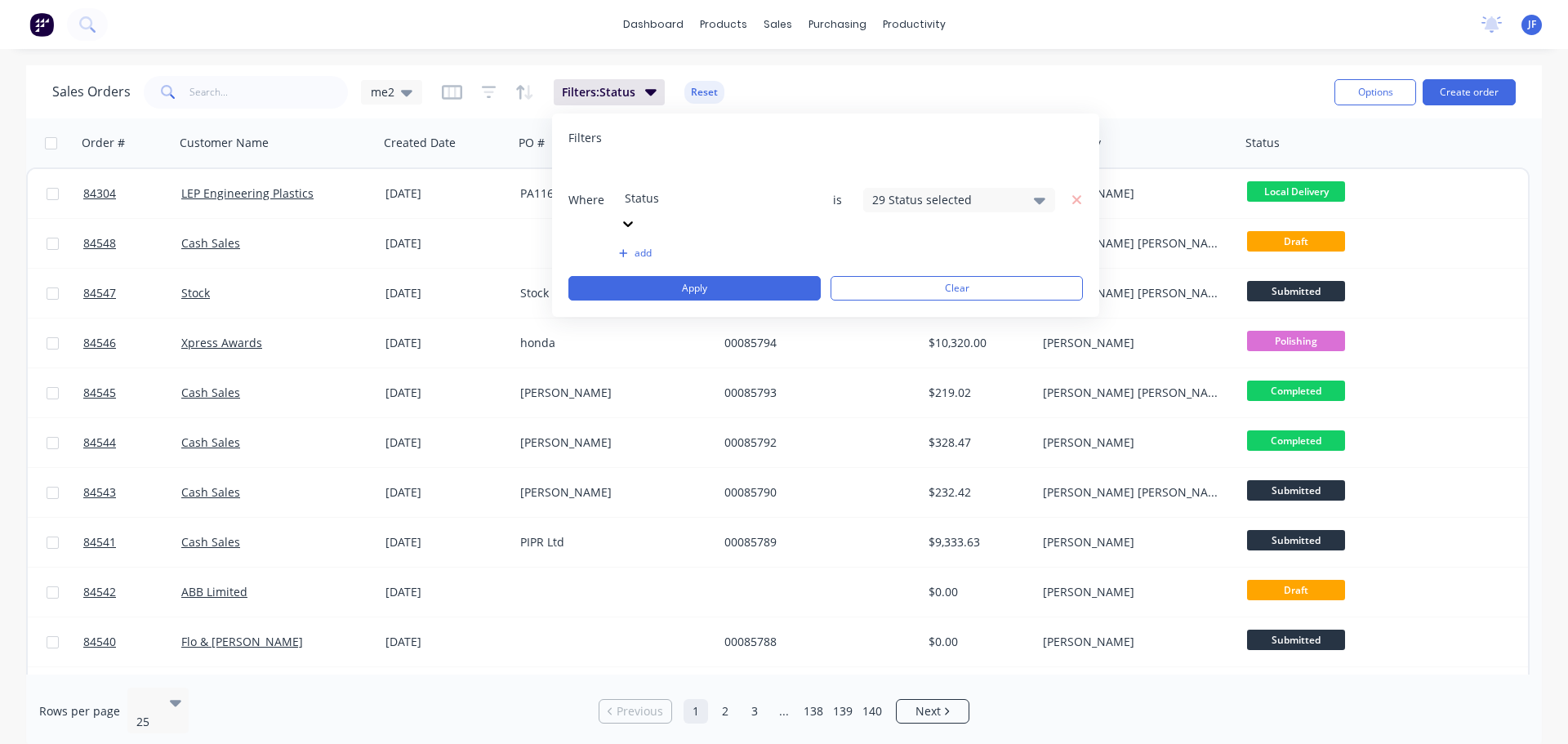
click at [885, 84] on div "Sales Orders me2 Filters: Status Reset" at bounding box center [687, 92] width 1269 height 40
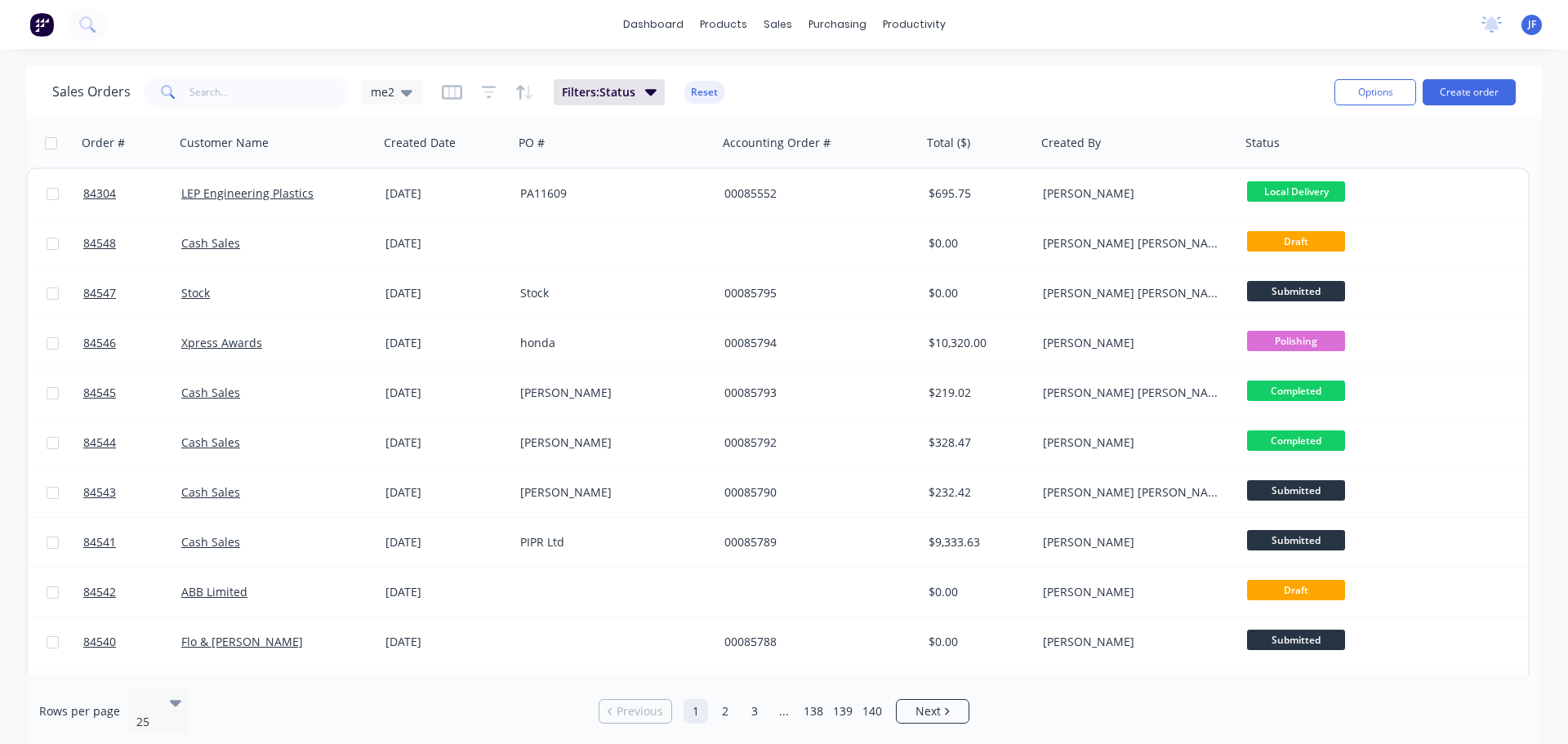
click at [675, 93] on div "Filters: Status Reset" at bounding box center [583, 92] width 282 height 26
click at [654, 92] on icon "button" at bounding box center [651, 93] width 12 height 7
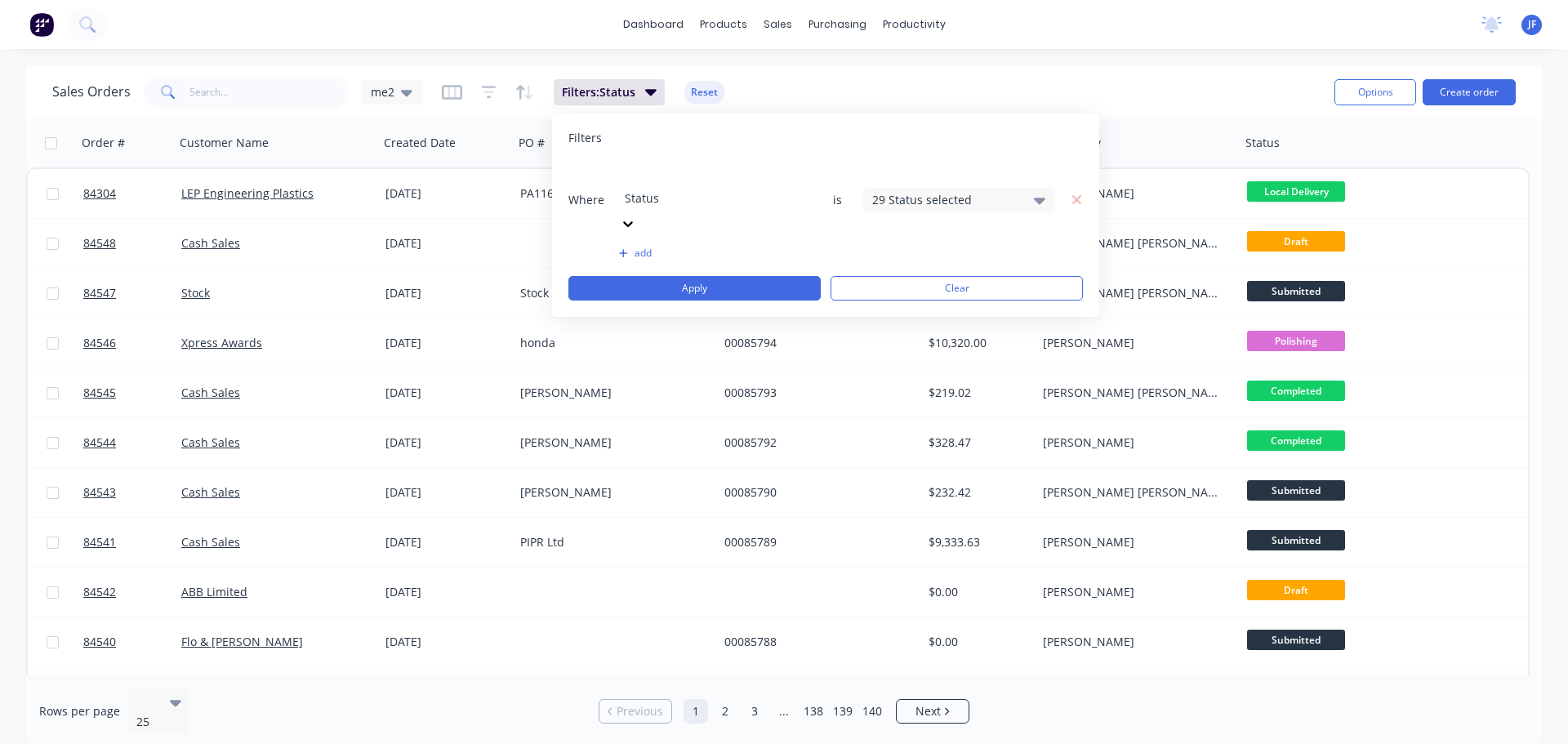
click at [839, 192] on span "is" at bounding box center [837, 200] width 33 height 17
click at [896, 77] on div "Sales Orders me2 Filters: Status Reset" at bounding box center [687, 92] width 1269 height 40
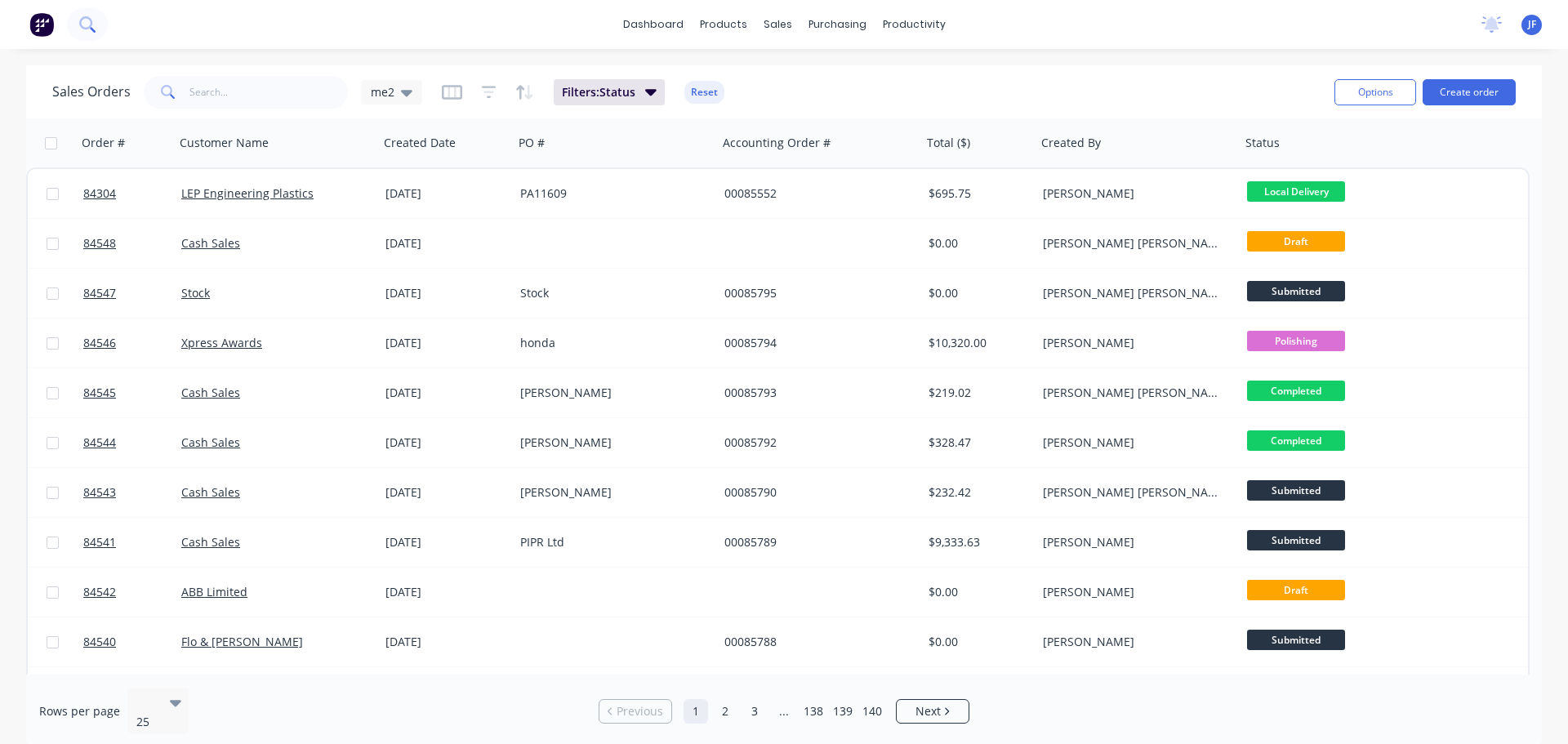
click at [96, 19] on button at bounding box center [87, 24] width 41 height 33
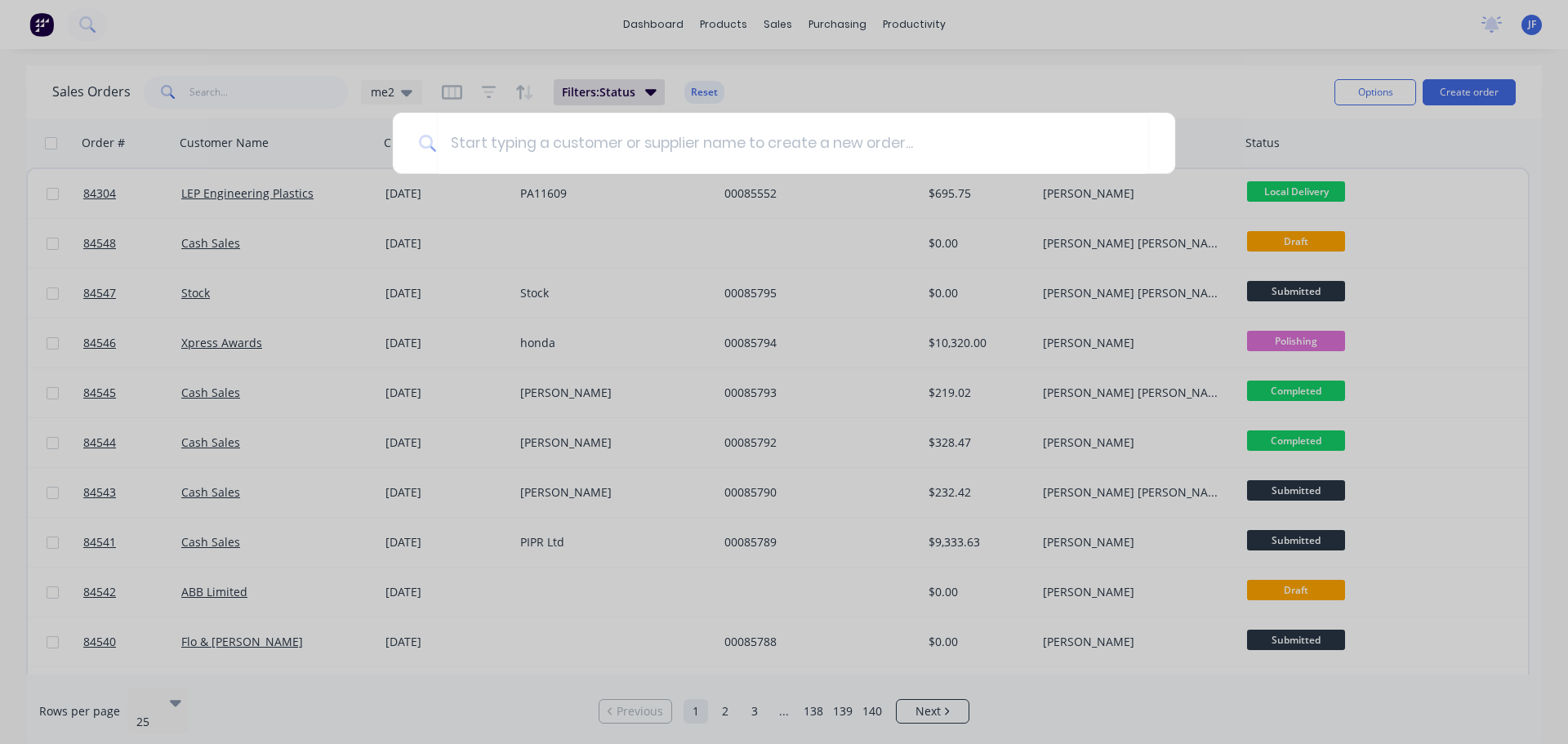
click at [754, 33] on div at bounding box center [784, 372] width 1568 height 744
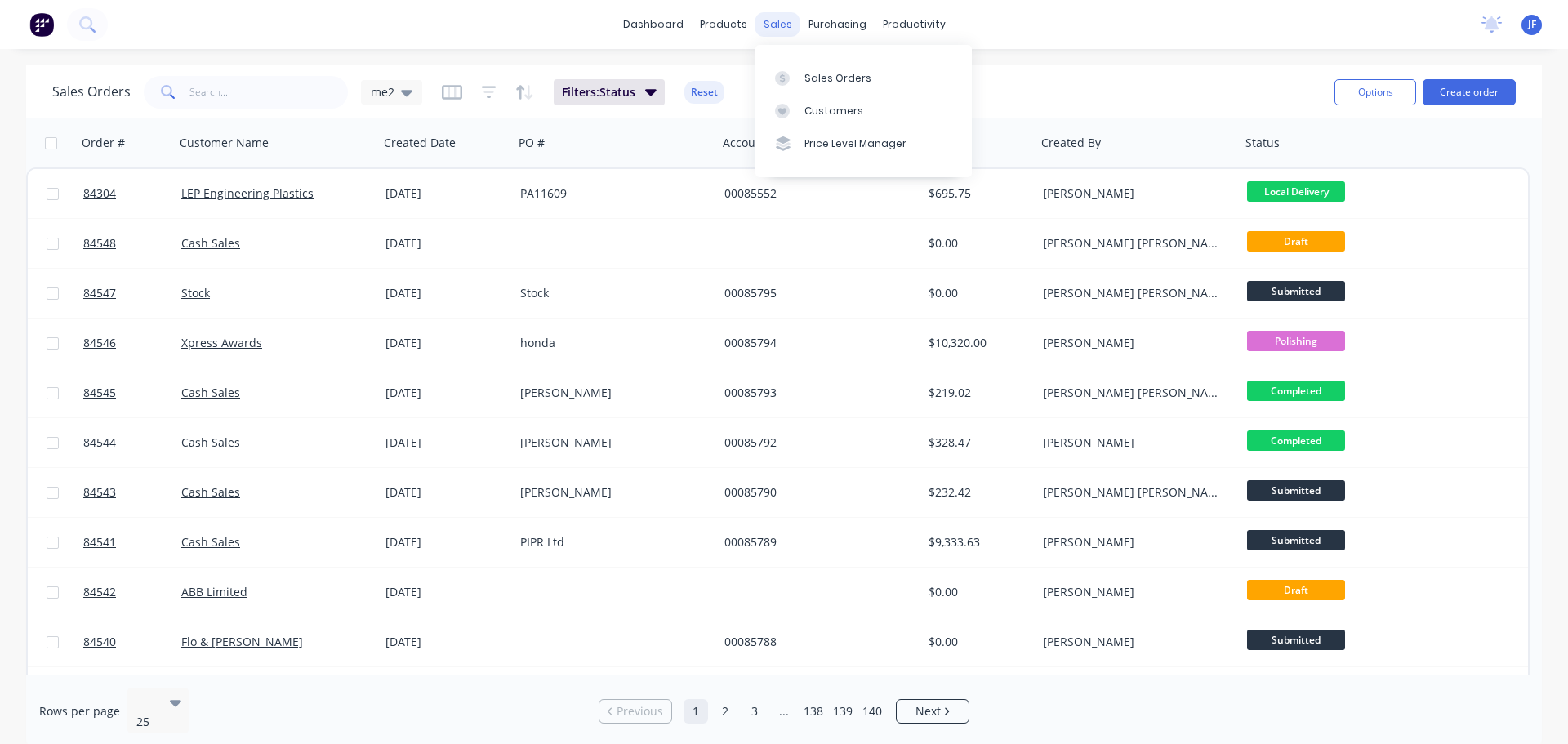
click at [770, 18] on div "sales" at bounding box center [778, 24] width 45 height 24
click at [802, 66] on link "Sales Orders" at bounding box center [863, 77] width 216 height 33
click at [233, 92] on input "text" at bounding box center [269, 92] width 160 height 33
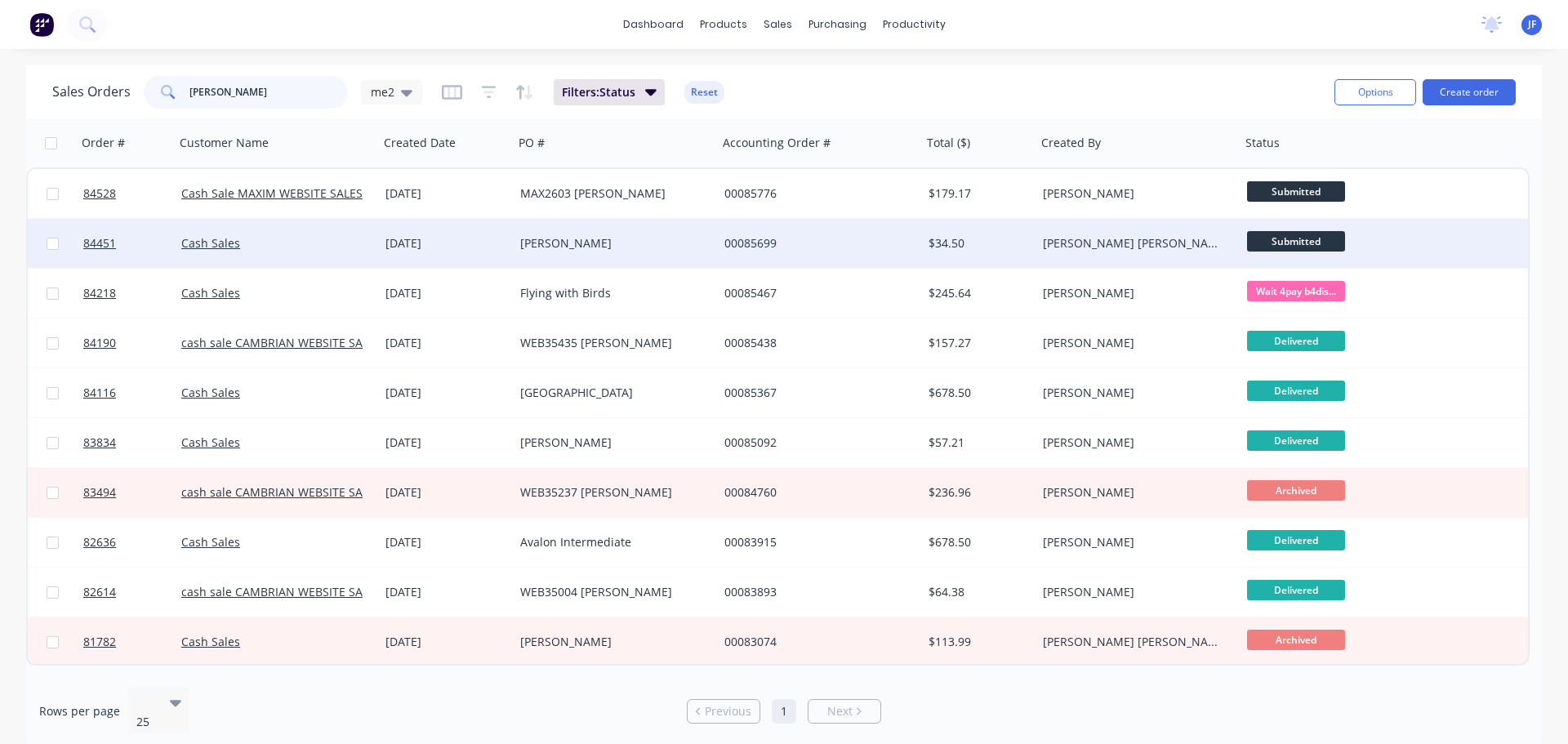
type input "[PERSON_NAME]"
click at [552, 227] on div "[PERSON_NAME]" at bounding box center [616, 243] width 204 height 49
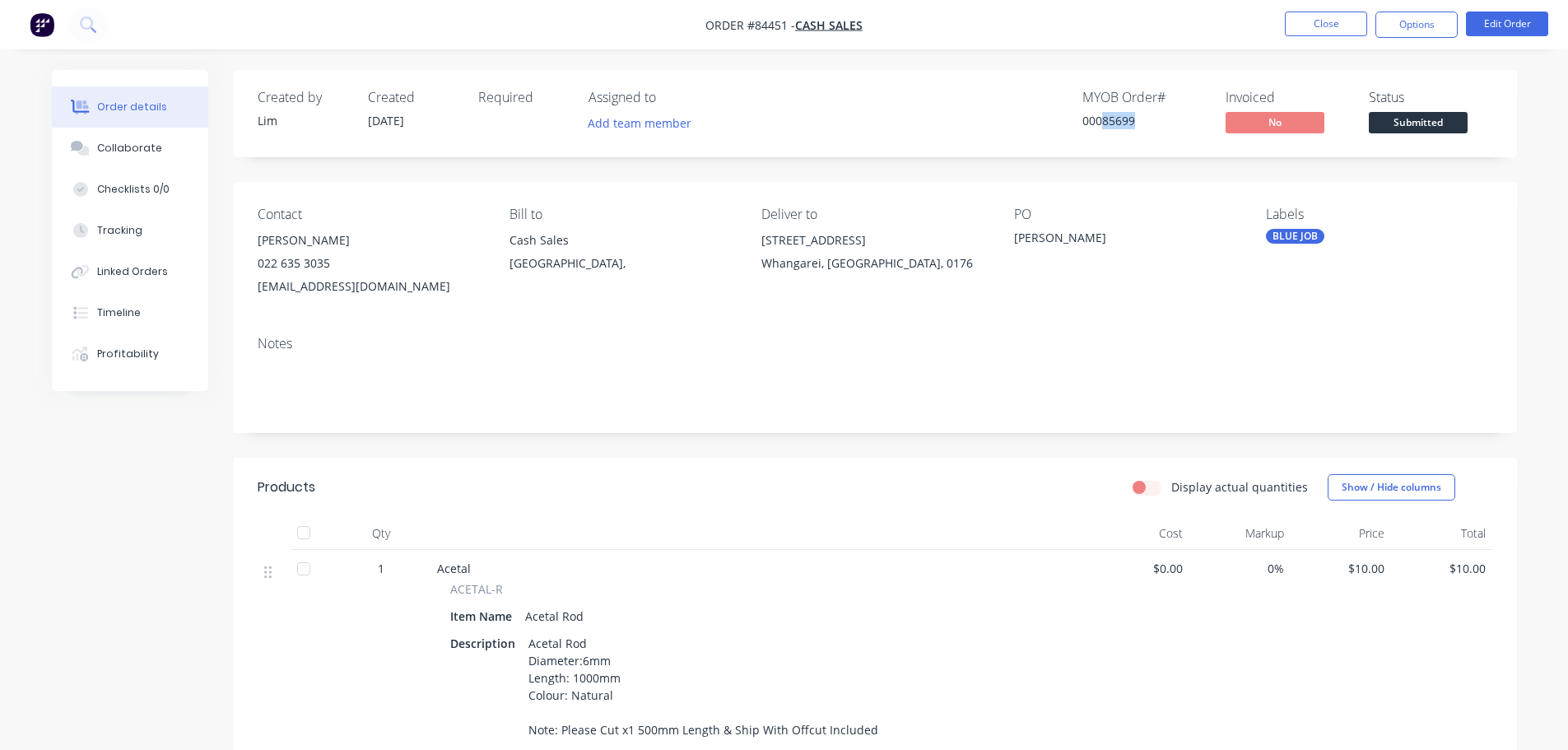
drag, startPoint x: 1102, startPoint y: 123, endPoint x: 1151, endPoint y: 124, distance: 49.0
click at [1151, 124] on div "00085699" at bounding box center [1144, 120] width 124 height 18
copy div "85699"
click at [119, 315] on div "Timeline" at bounding box center [119, 313] width 44 height 15
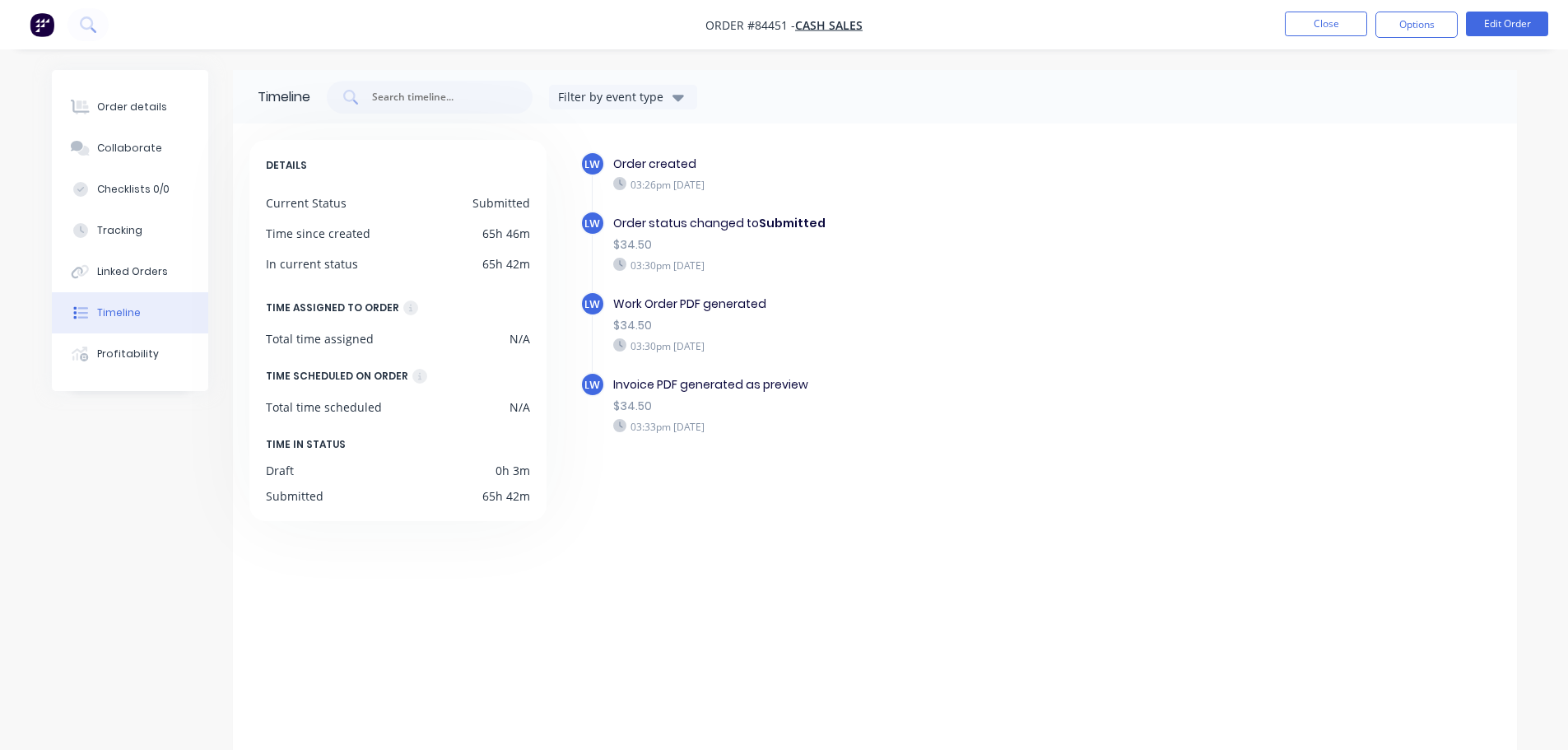
drag, startPoint x: 137, startPoint y: 94, endPoint x: 439, endPoint y: 22, distance: 310.5
click at [137, 94] on button "Order details" at bounding box center [130, 107] width 157 height 41
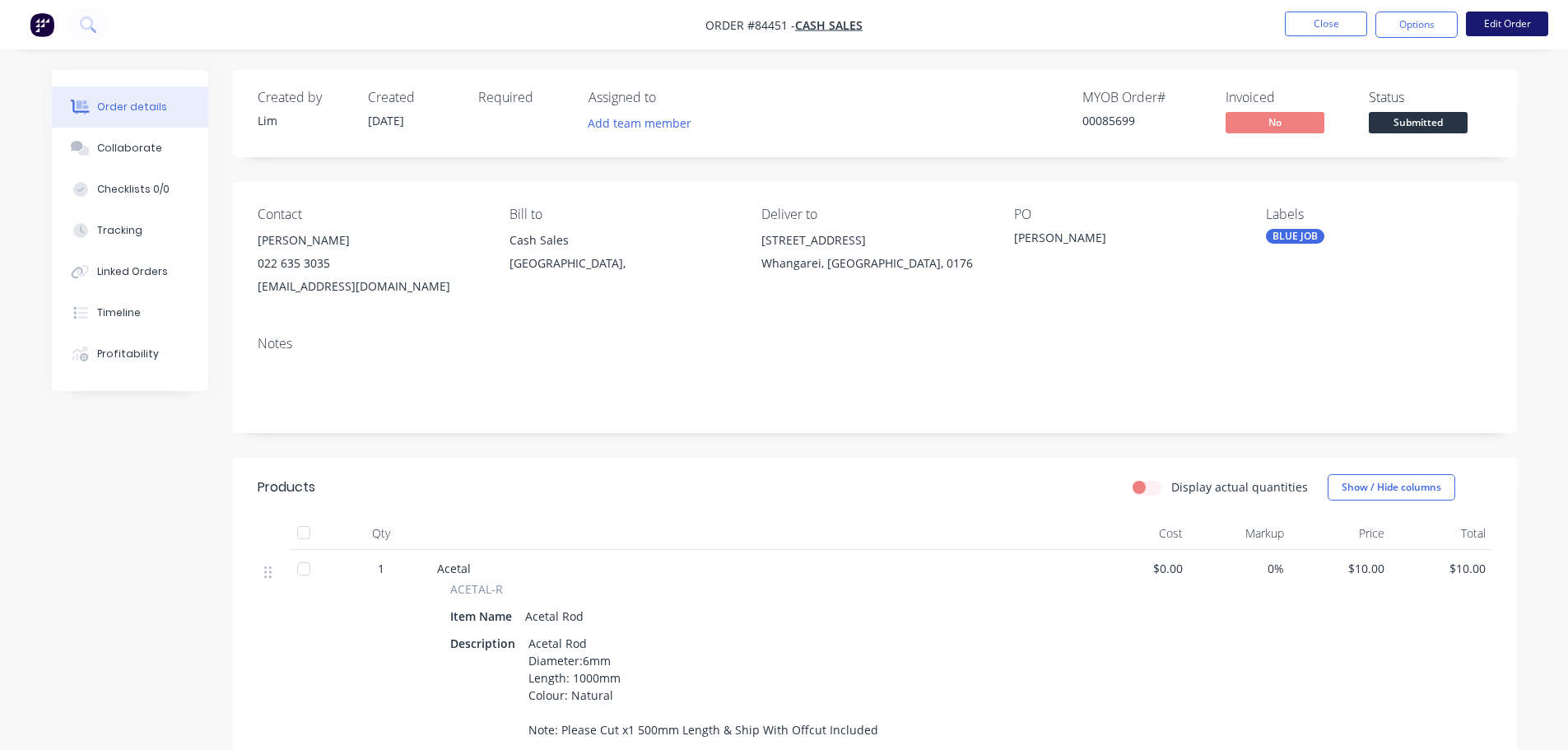
click at [1511, 24] on button "Edit Order" at bounding box center [1507, 24] width 82 height 24
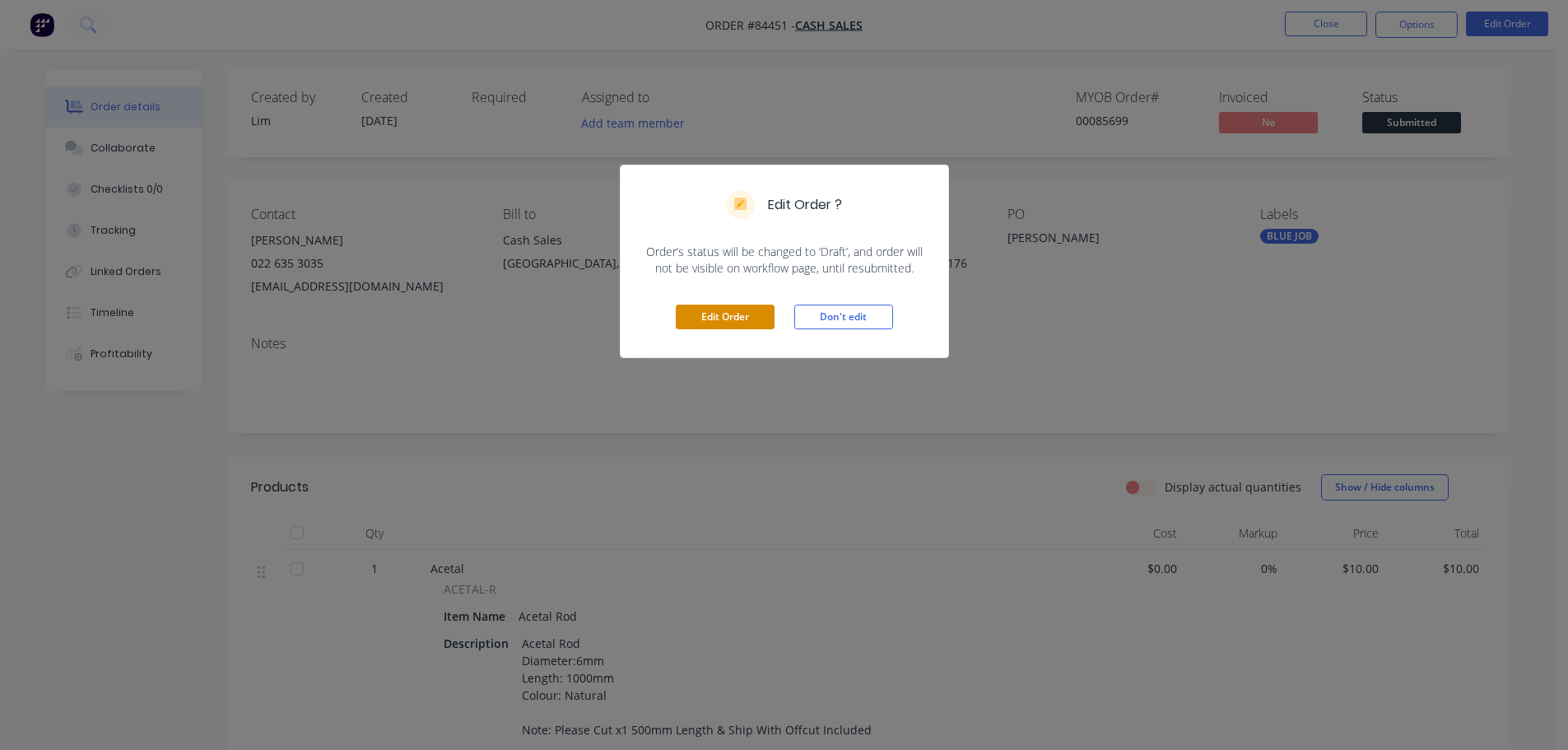
click at [732, 317] on button "Edit Order" at bounding box center [725, 316] width 98 height 24
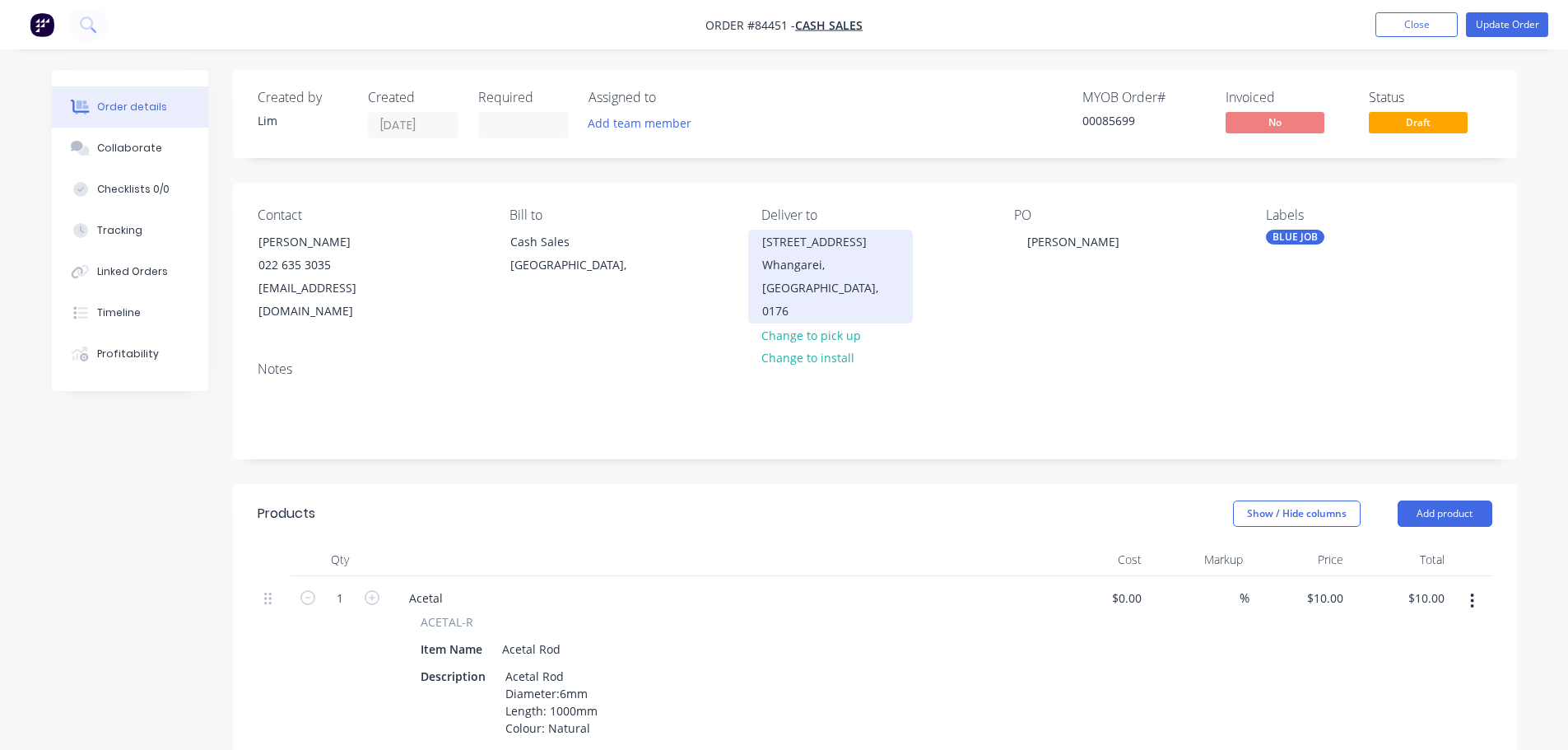
click at [800, 269] on div "Whangarei, [GEOGRAPHIC_DATA], 0176" at bounding box center [830, 288] width 136 height 69
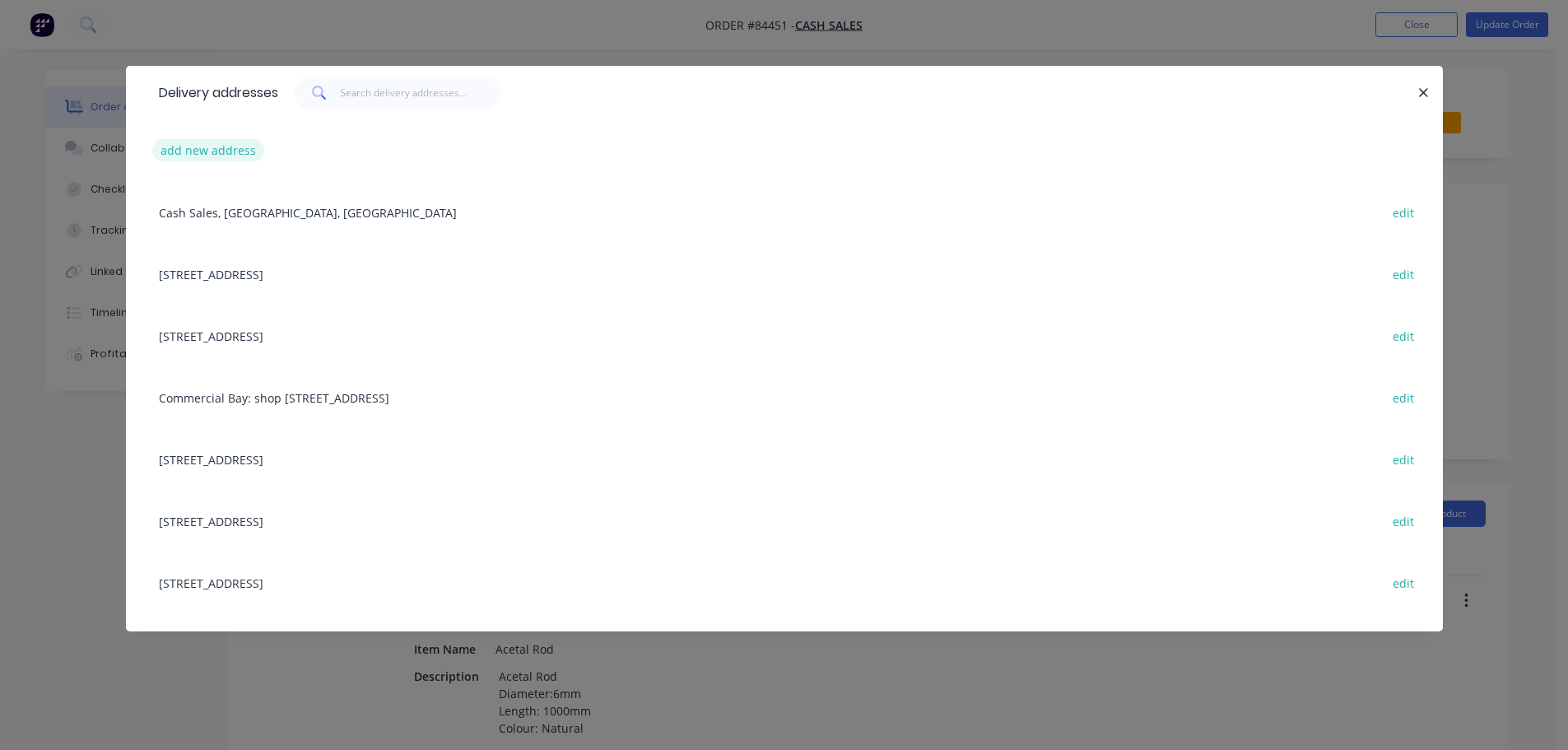
click at [221, 147] on button "add new address" at bounding box center [209, 150] width 113 height 22
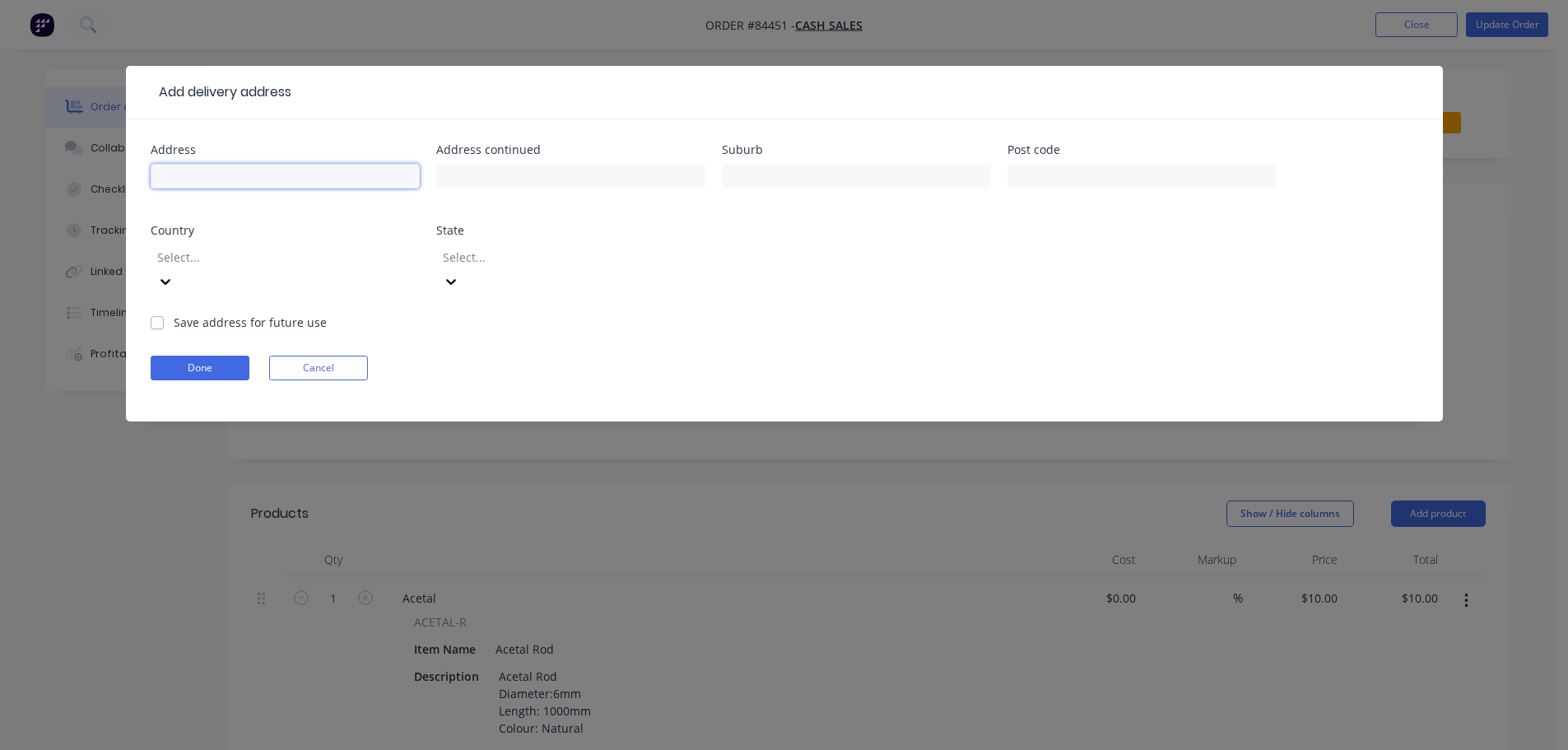
click at [248, 178] on input "text" at bounding box center [285, 176] width 269 height 24
type input "[STREET_ADDRESS]"
click at [554, 186] on input "text" at bounding box center [571, 176] width 269 height 24
type input "W"
type input "Kamo"
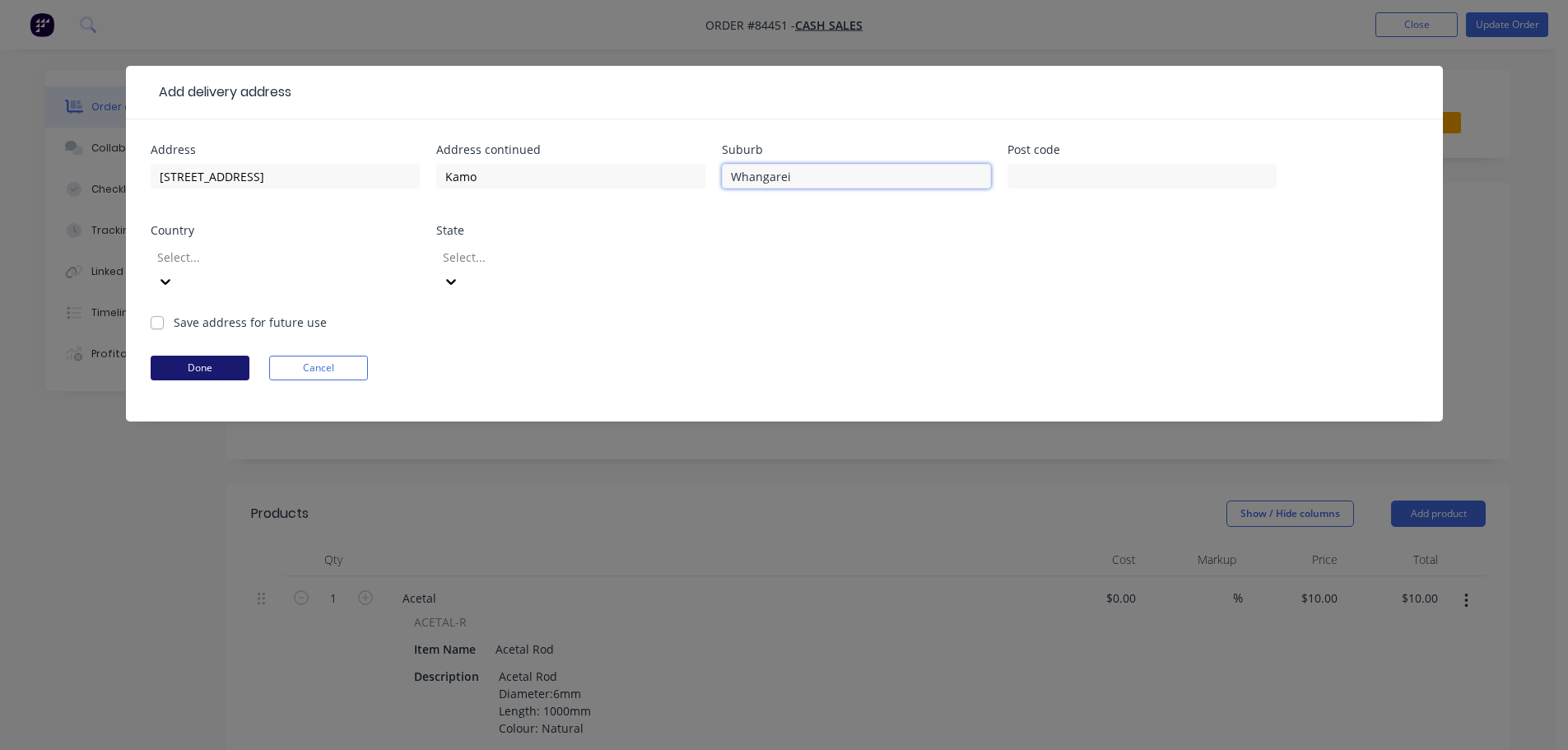
type input "Whangarei"
click at [211, 355] on button "Done" at bounding box center [199, 367] width 98 height 24
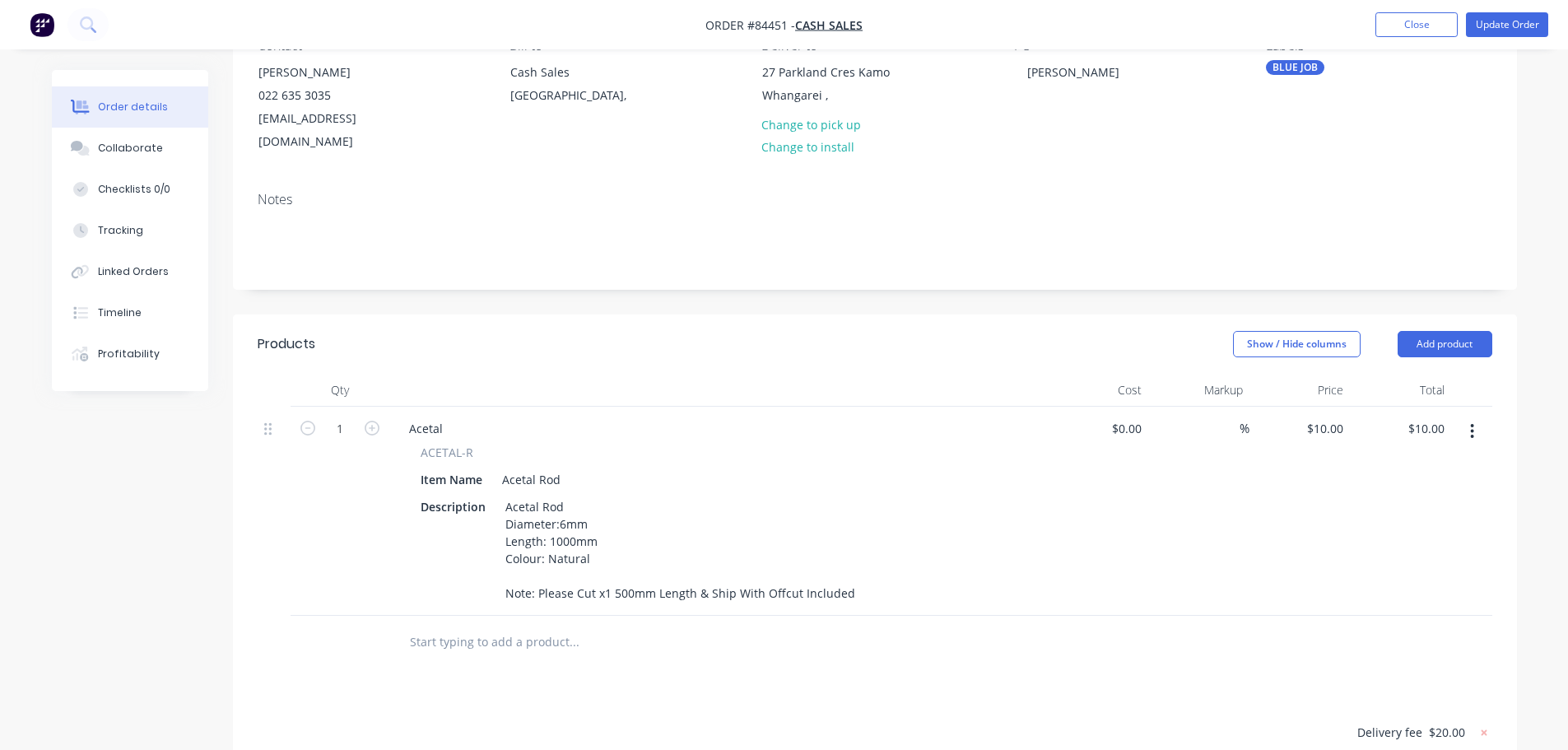
scroll to position [329, 0]
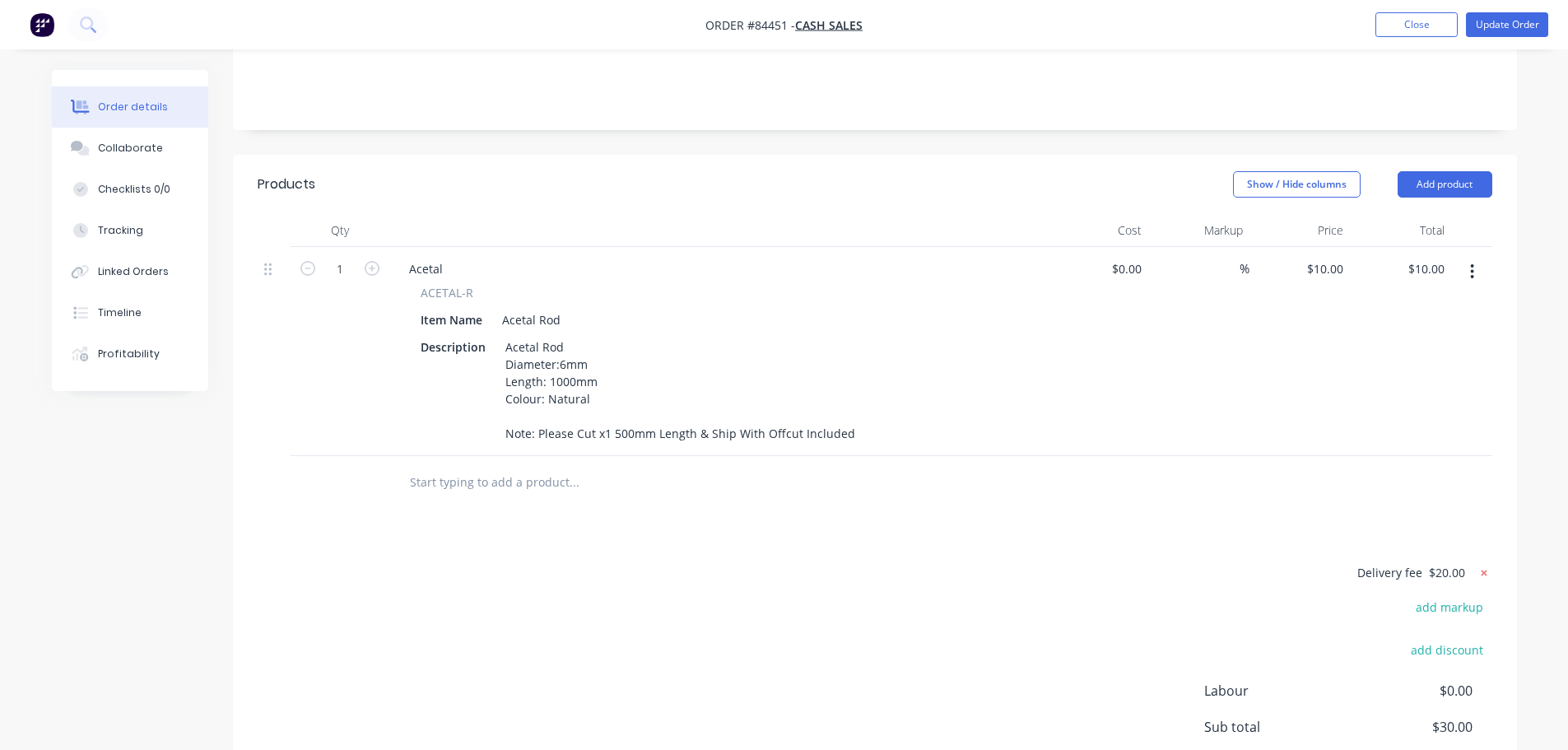
click at [1475, 565] on icon at bounding box center [1484, 573] width 17 height 17
click at [1454, 562] on button "add delivery fee" at bounding box center [1439, 573] width 106 height 22
type input "12"
click at [616, 535] on div "Products Show / Hide columns Add product Qty Cost Markup Price Total 1 Acetal A…" at bounding box center [874, 528] width 1284 height 746
click at [1479, 565] on icon at bounding box center [1484, 573] width 17 height 17
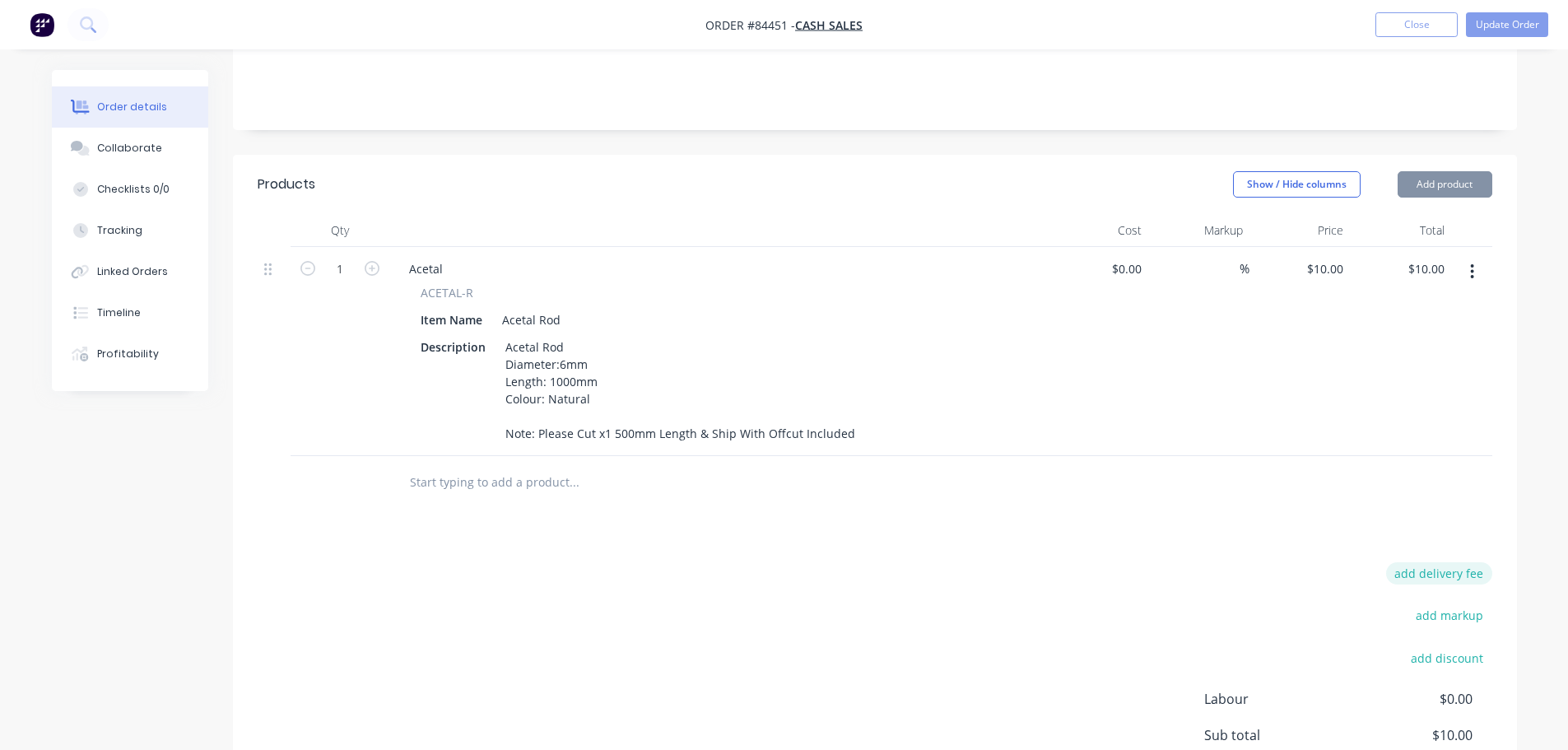
click at [1461, 562] on button "add delivery fee" at bounding box center [1439, 573] width 106 height 22
type input "10"
click at [1408, 488] on div "Products Show / Hide columns Add product Qty Cost Markup Price Total 1 Acetal A…" at bounding box center [874, 528] width 1284 height 746
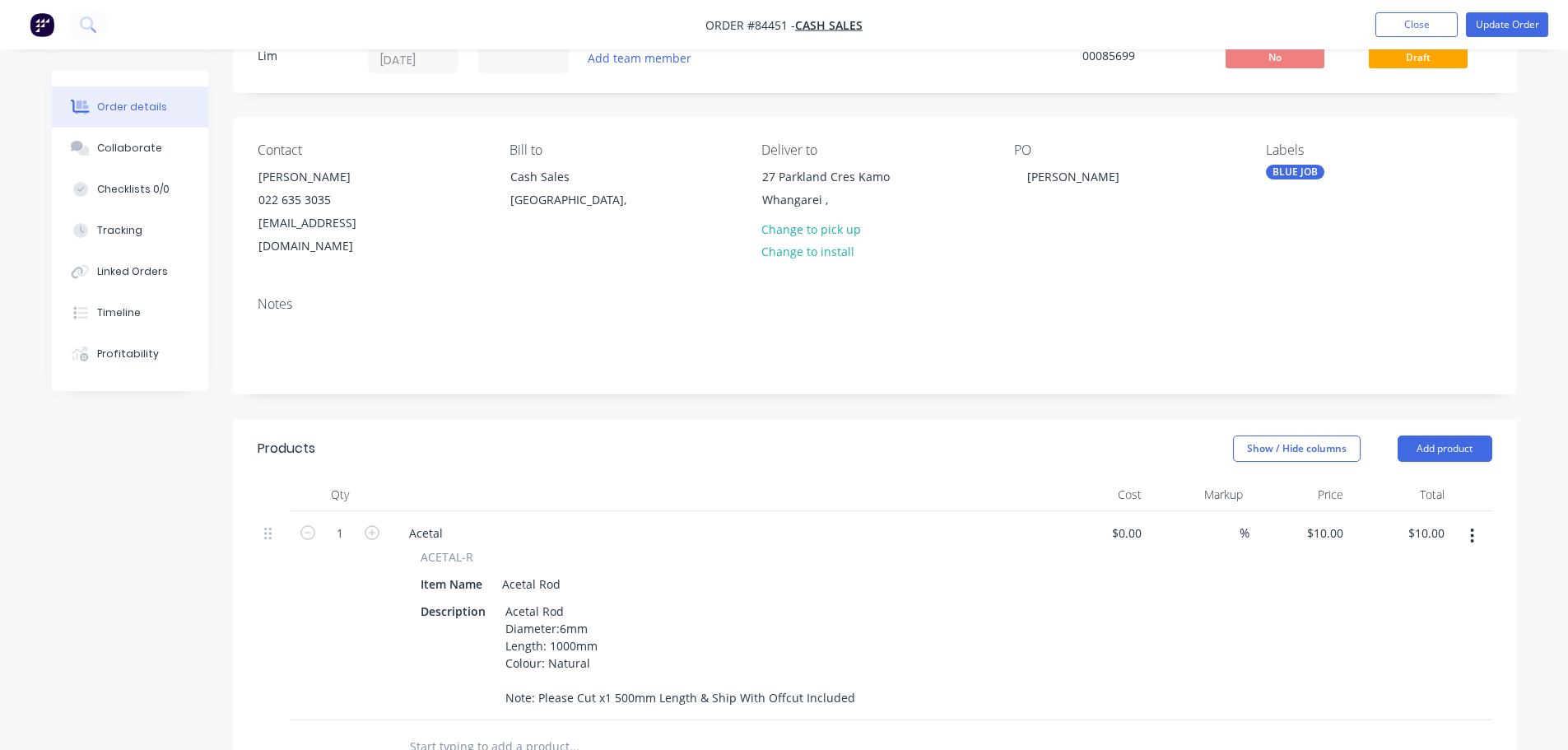
scroll to position [0, 0]
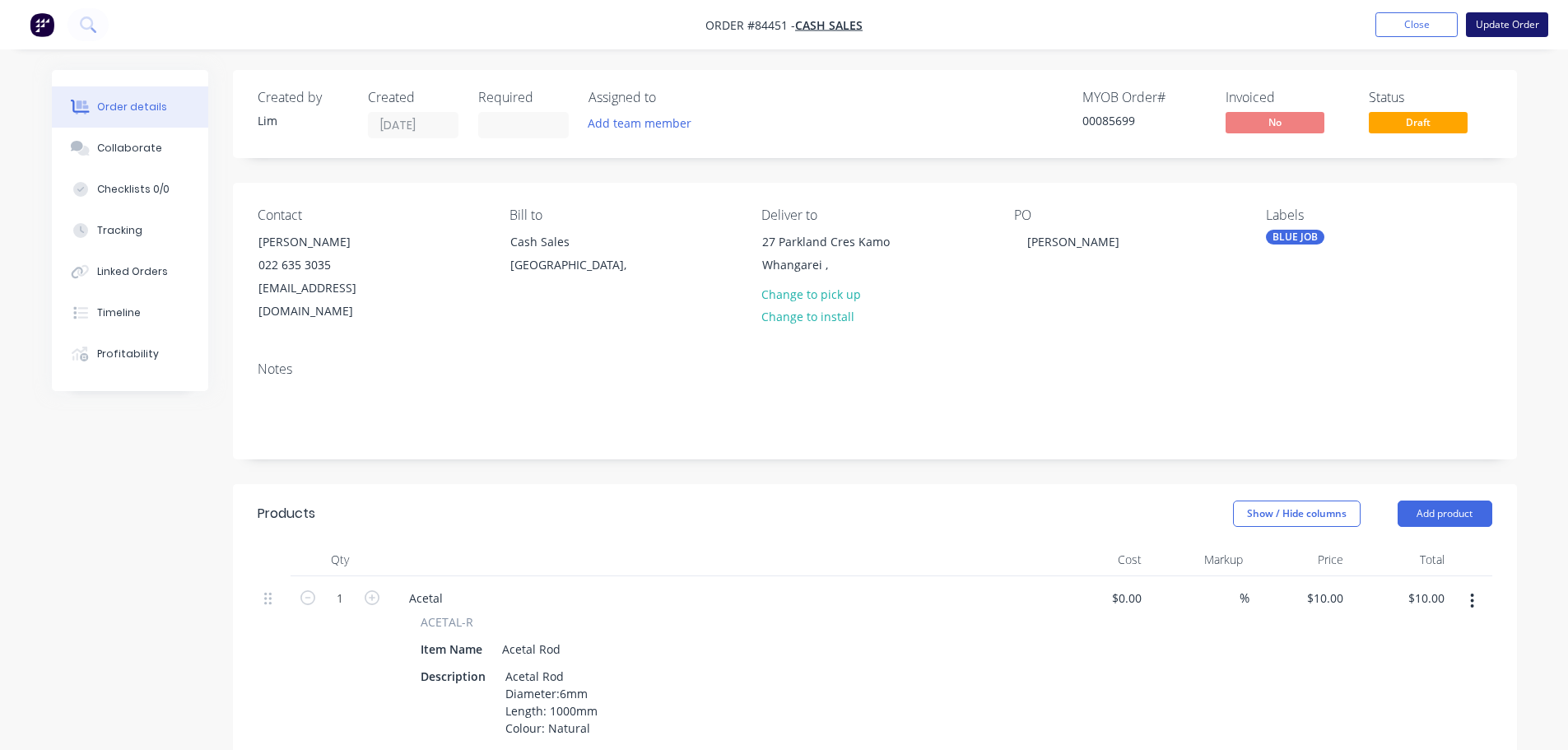
click at [1512, 21] on button "Update Order" at bounding box center [1507, 24] width 82 height 24
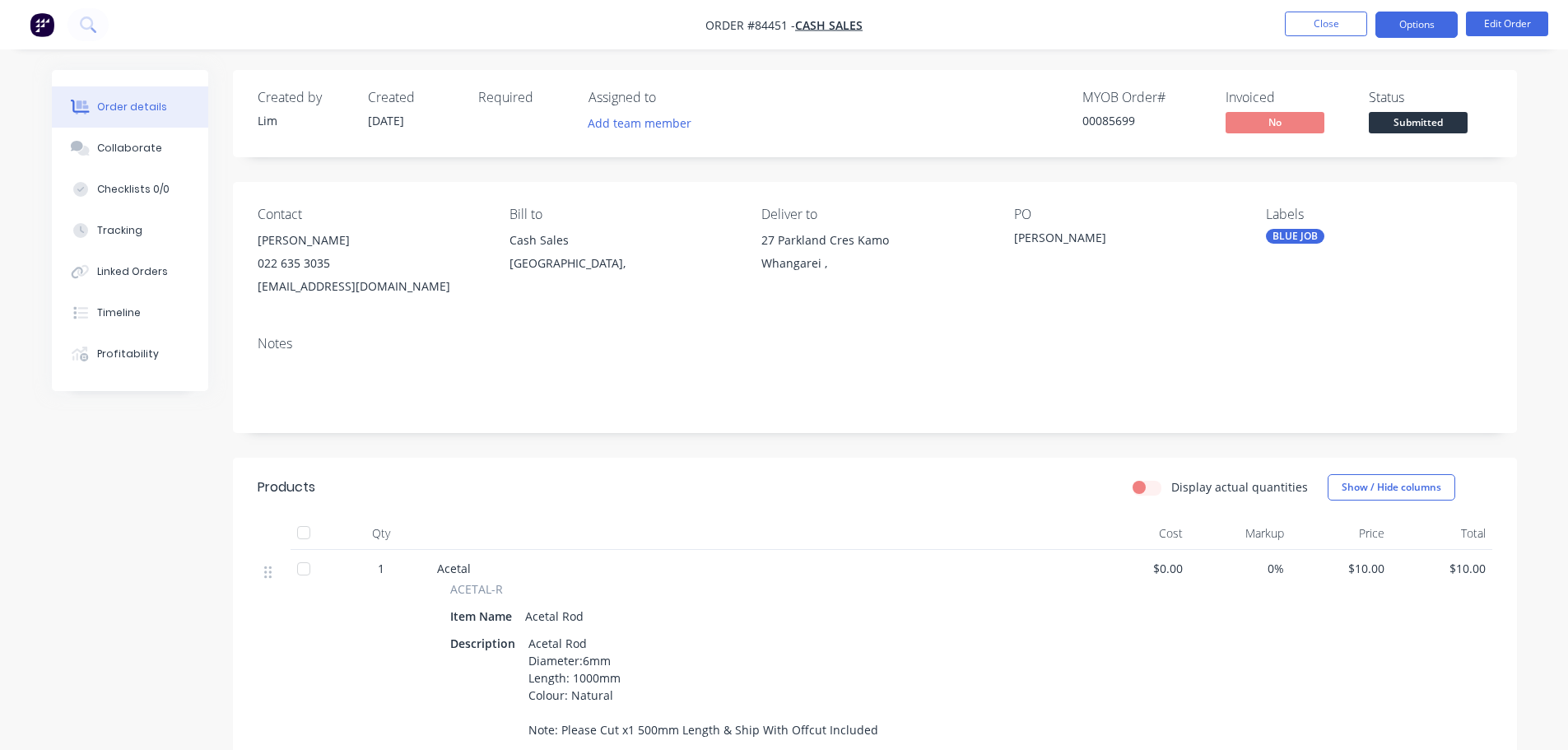
click at [1434, 16] on button "Options" at bounding box center [1417, 24] width 82 height 26
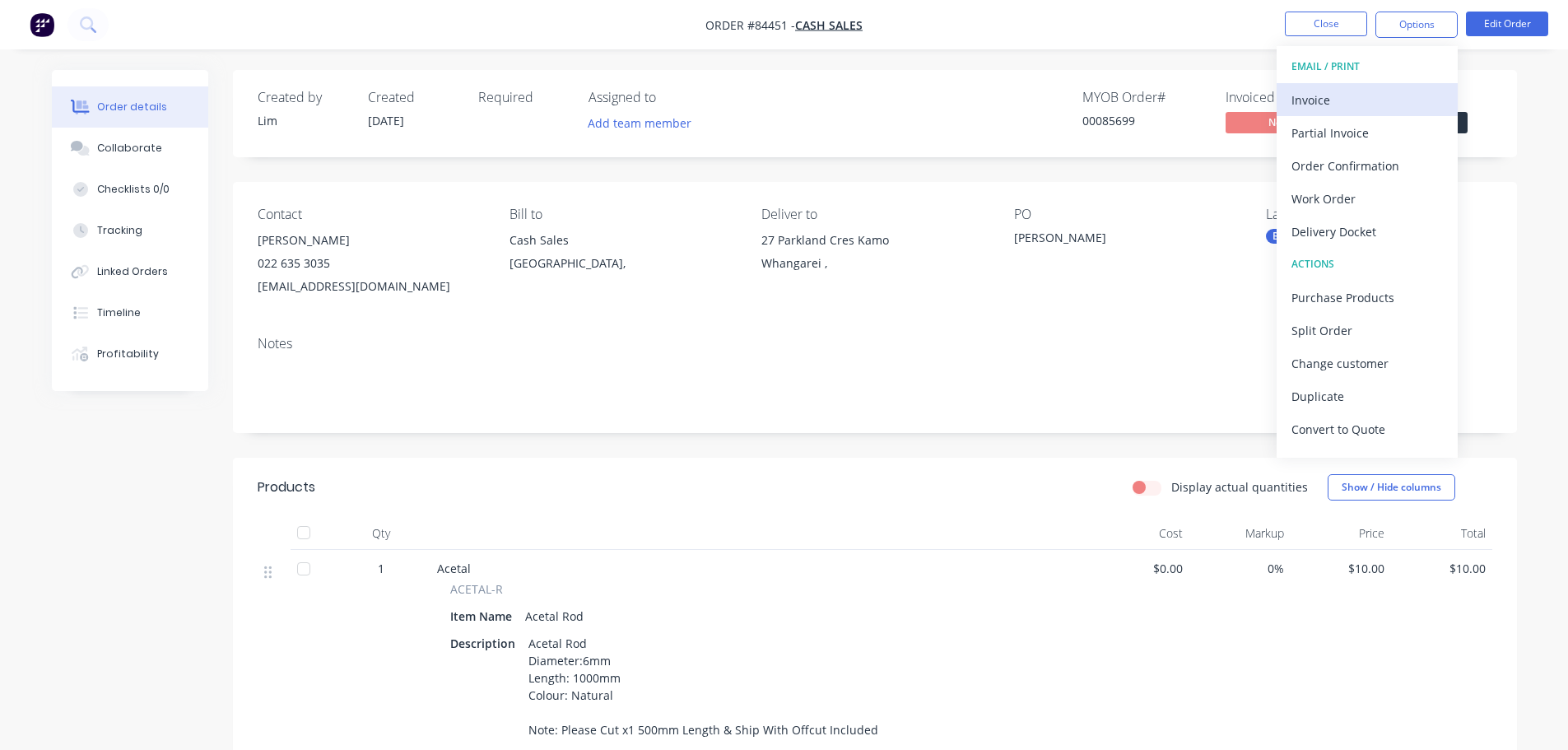
click at [1342, 88] on div "Invoice" at bounding box center [1367, 100] width 151 height 24
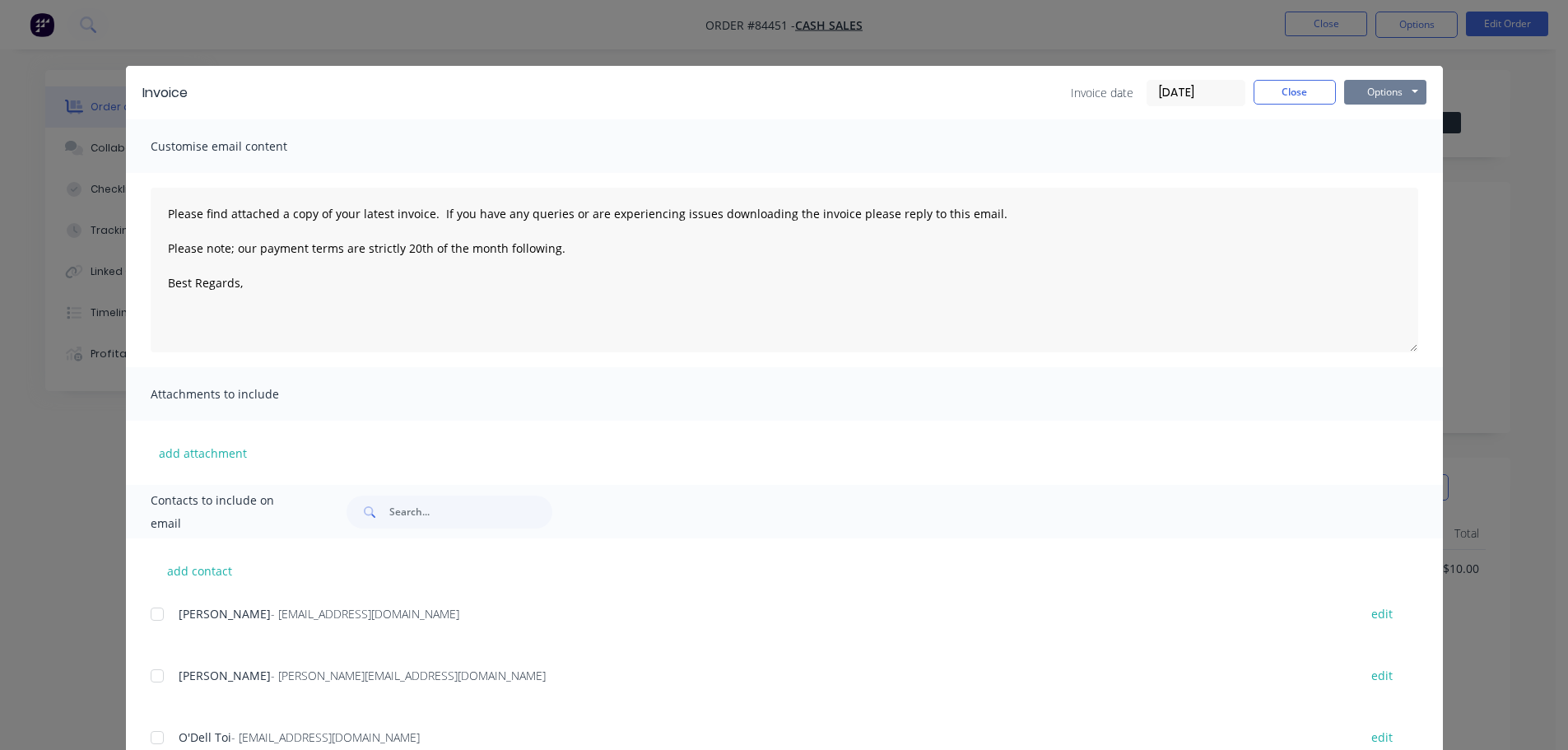
click at [1417, 93] on button "Options" at bounding box center [1385, 92] width 82 height 24
click at [1396, 120] on button "Preview" at bounding box center [1396, 121] width 105 height 27
drag, startPoint x: 1289, startPoint y: 92, endPoint x: 1275, endPoint y: 99, distance: 15.7
click at [1289, 93] on button "Close" at bounding box center [1294, 92] width 82 height 24
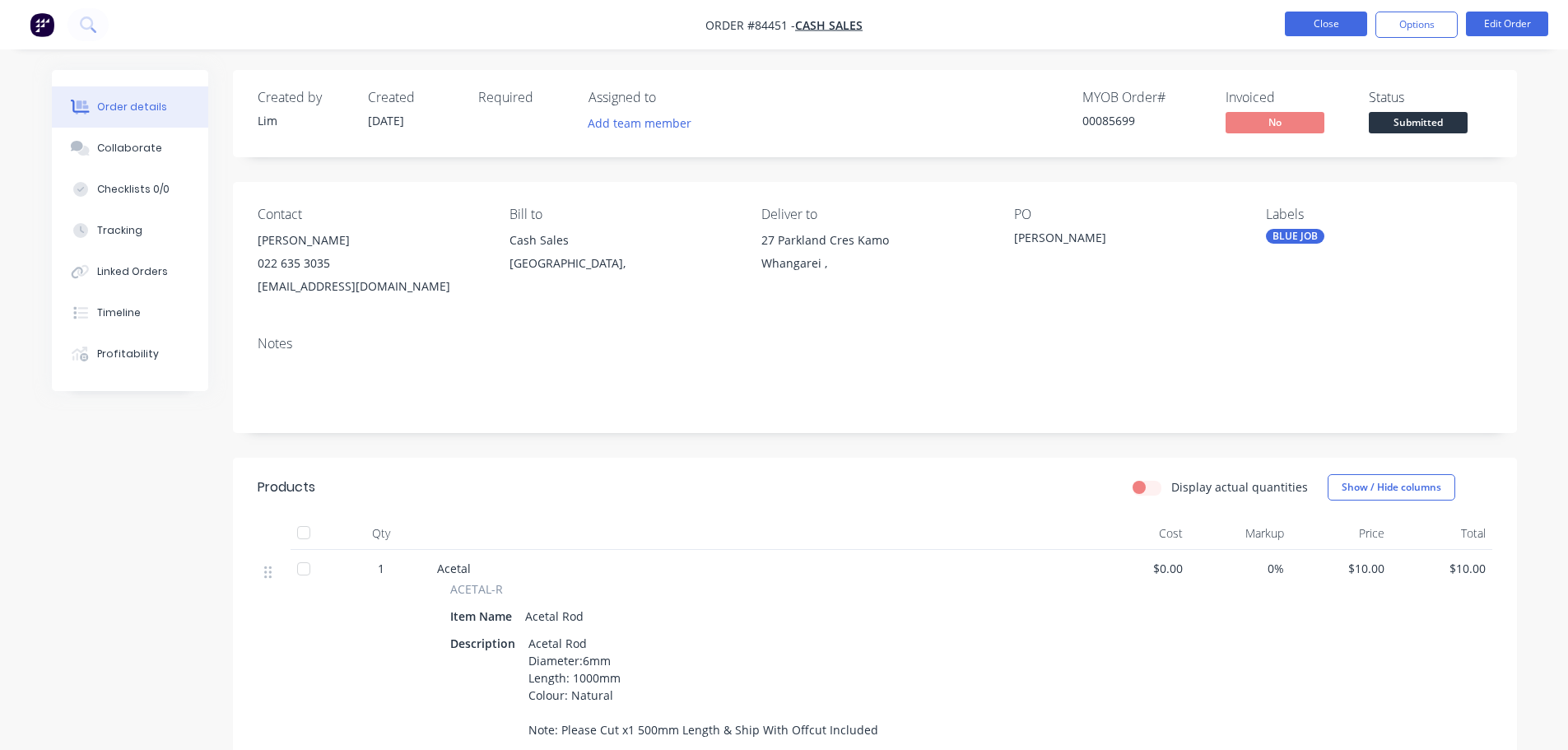
click at [1342, 24] on button "Close" at bounding box center [1326, 24] width 82 height 24
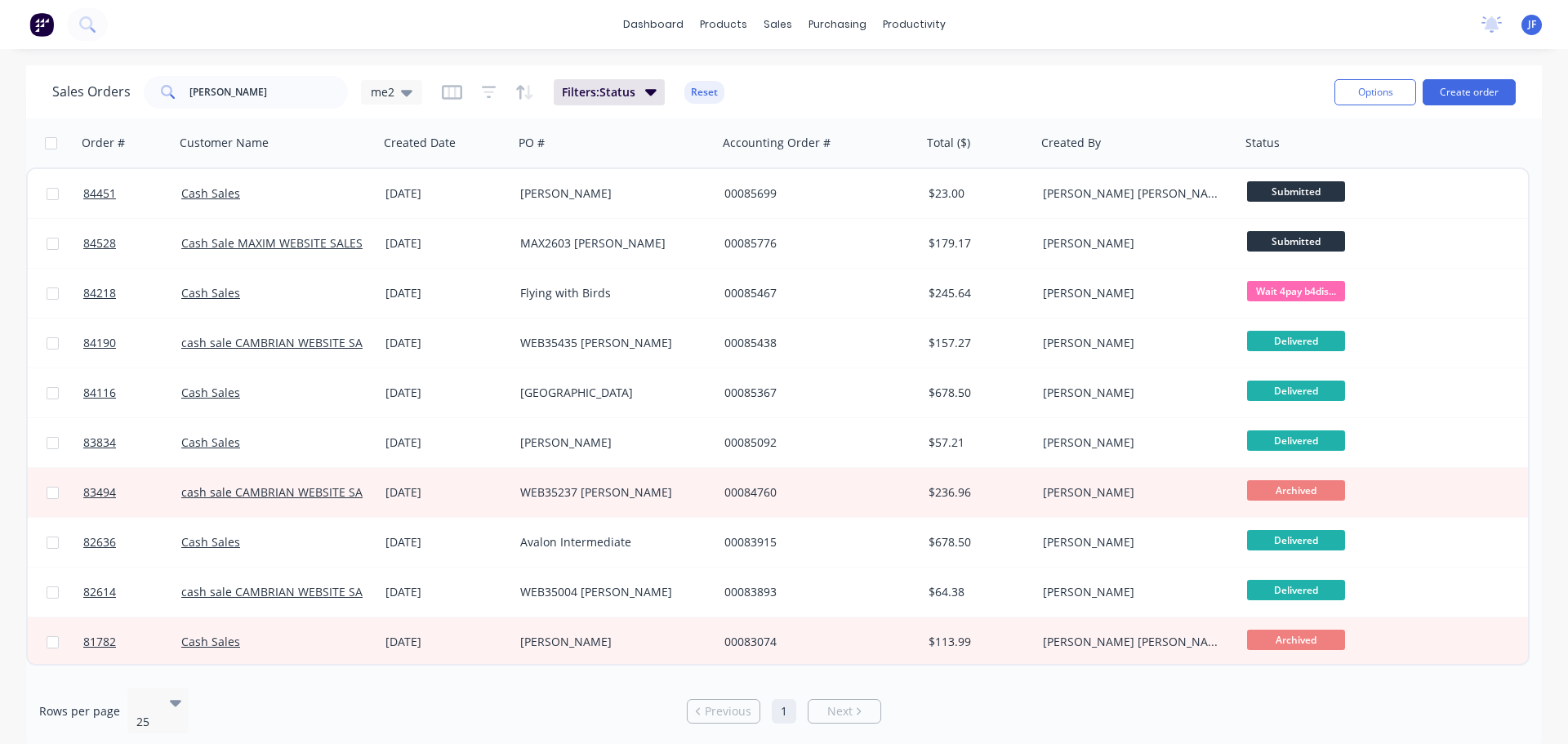
click at [1129, 23] on div "dashboard products sales purchasing productivity dashboard products Product Cat…" at bounding box center [784, 24] width 1568 height 49
